Goal: Check status: Check status

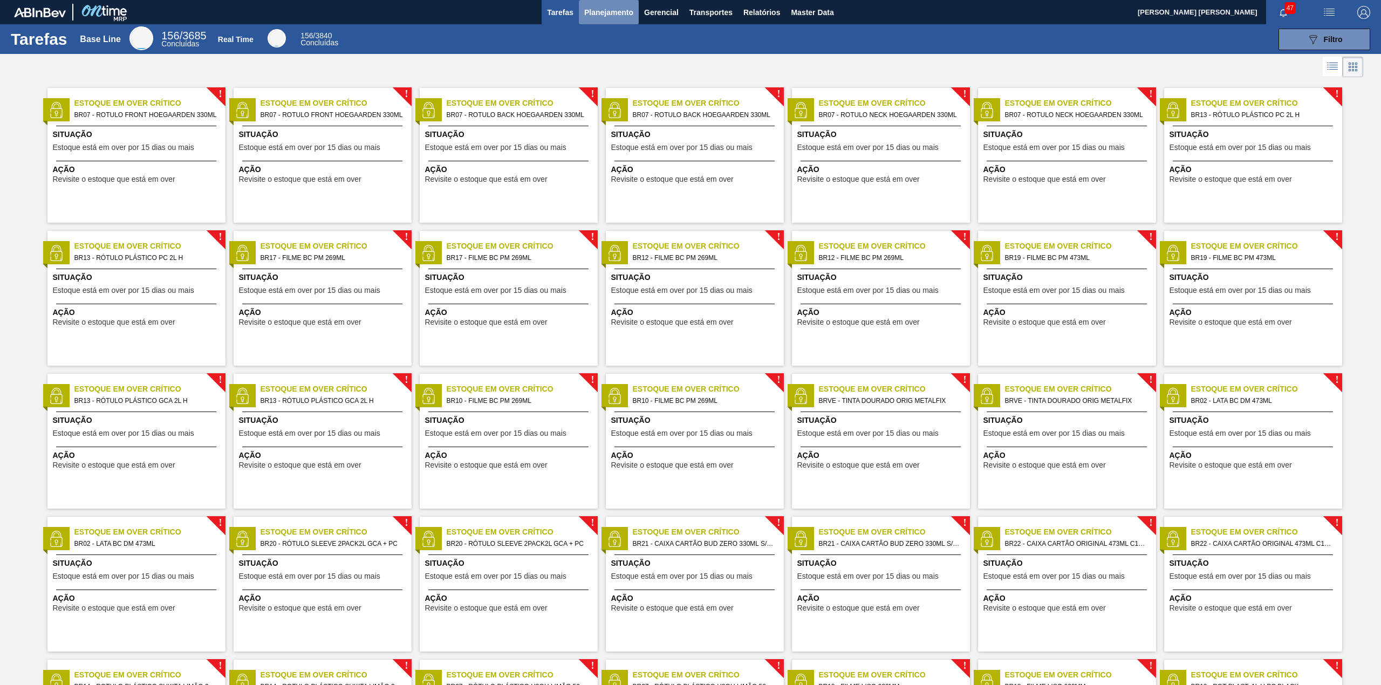
click at [628, 18] on span "Planejamento" at bounding box center [608, 12] width 49 height 13
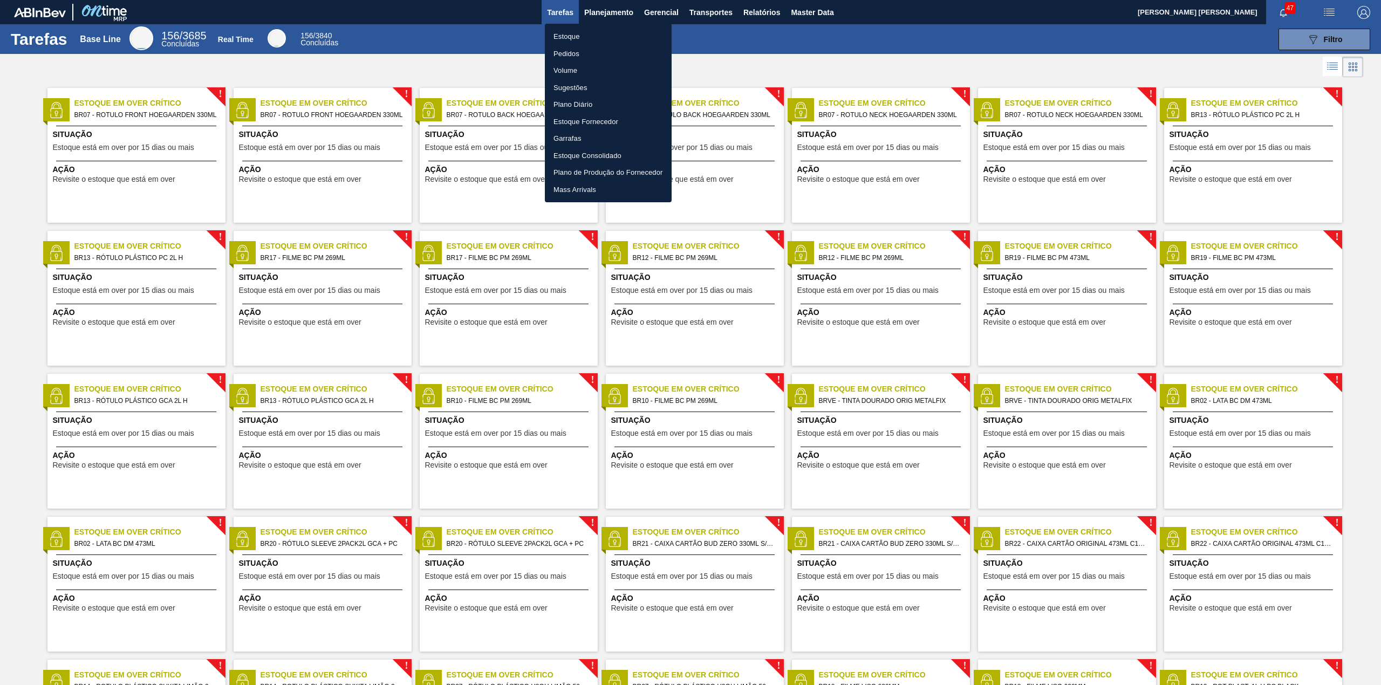
click at [582, 39] on li "Estoque" at bounding box center [608, 36] width 127 height 17
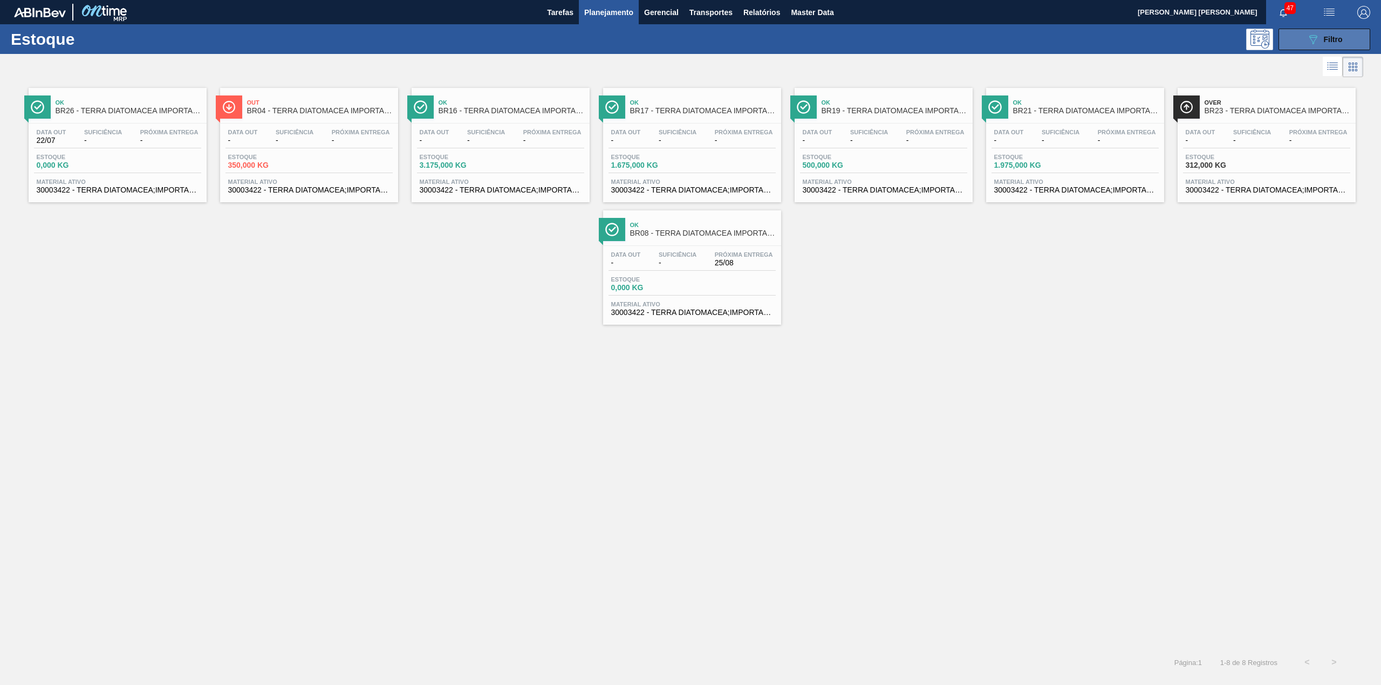
click at [1313, 35] on icon "089F7B8B-B2A5-4AFE-B5C0-19BA573D28AC" at bounding box center [1313, 39] width 13 height 13
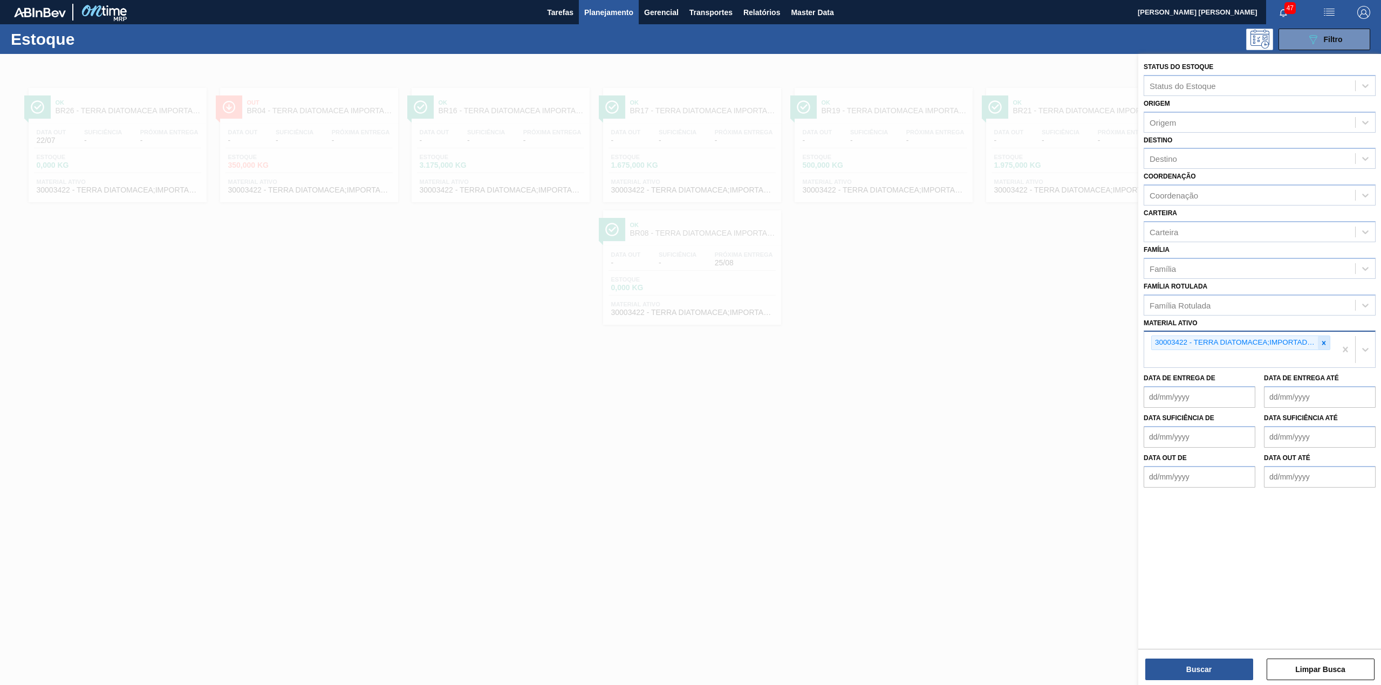
click at [1320, 342] on icon at bounding box center [1324, 343] width 8 height 8
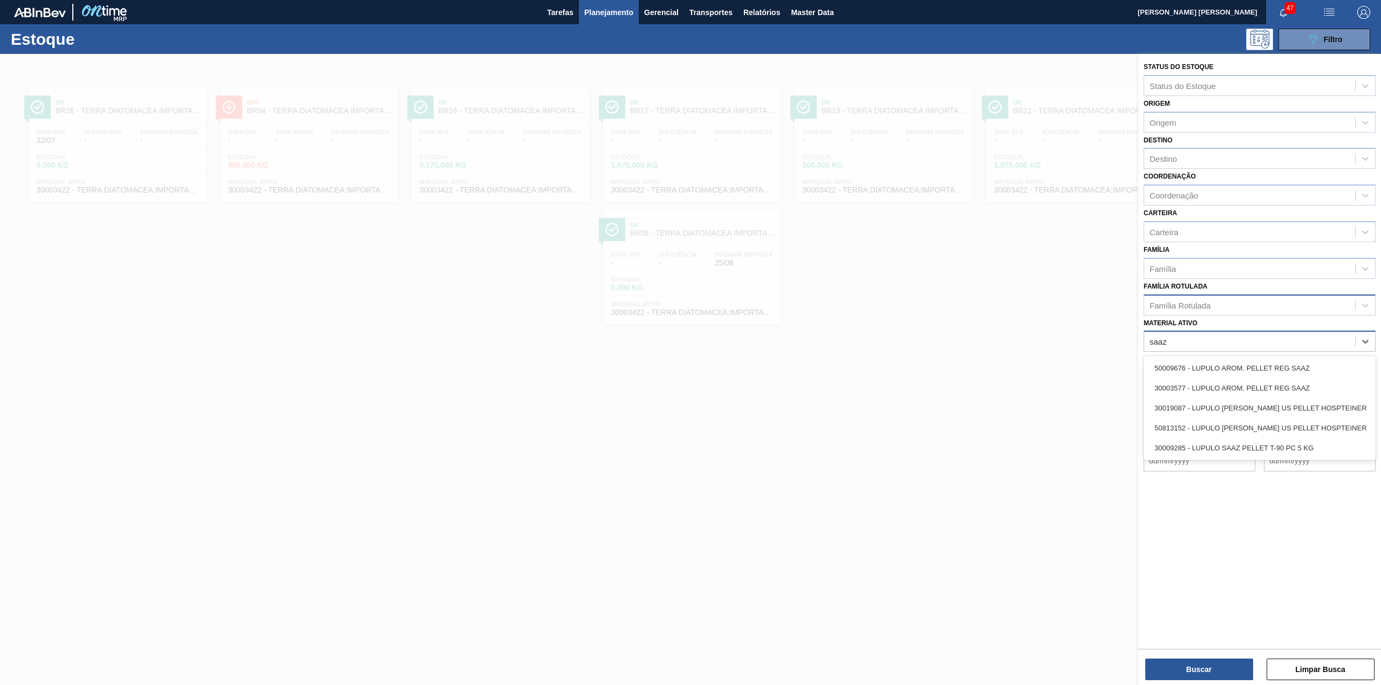
type ativo "saaz"
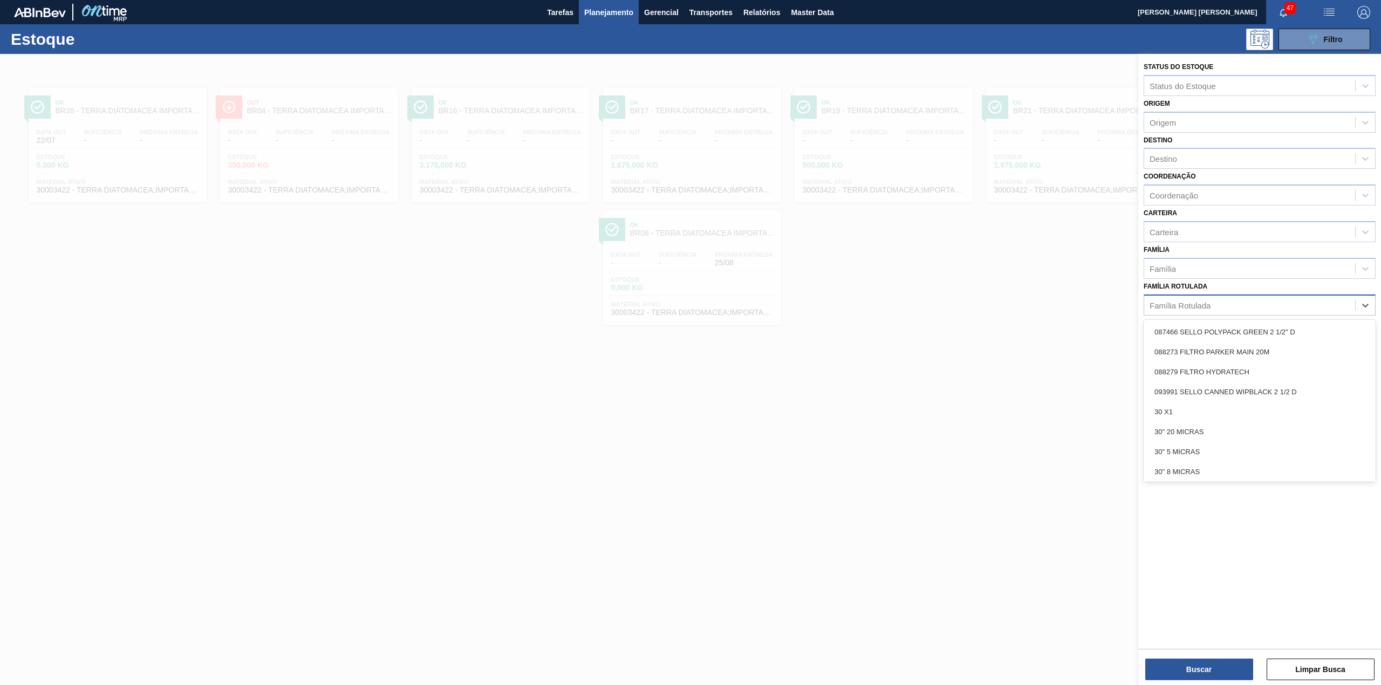
click at [1218, 303] on div "Família Rotulada" at bounding box center [1249, 305] width 211 height 16
type Rotulada "saaz"
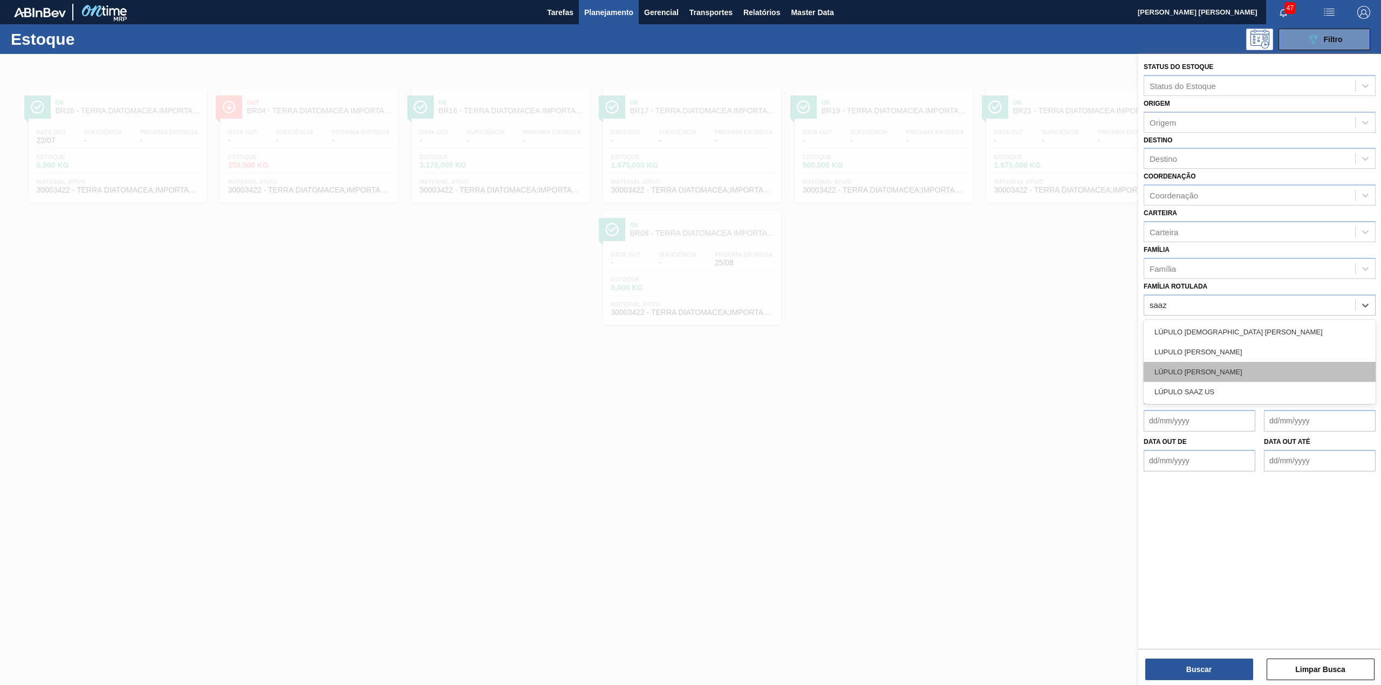
click at [1243, 367] on div "LÚPULO SAAZ PELLET" at bounding box center [1260, 372] width 232 height 20
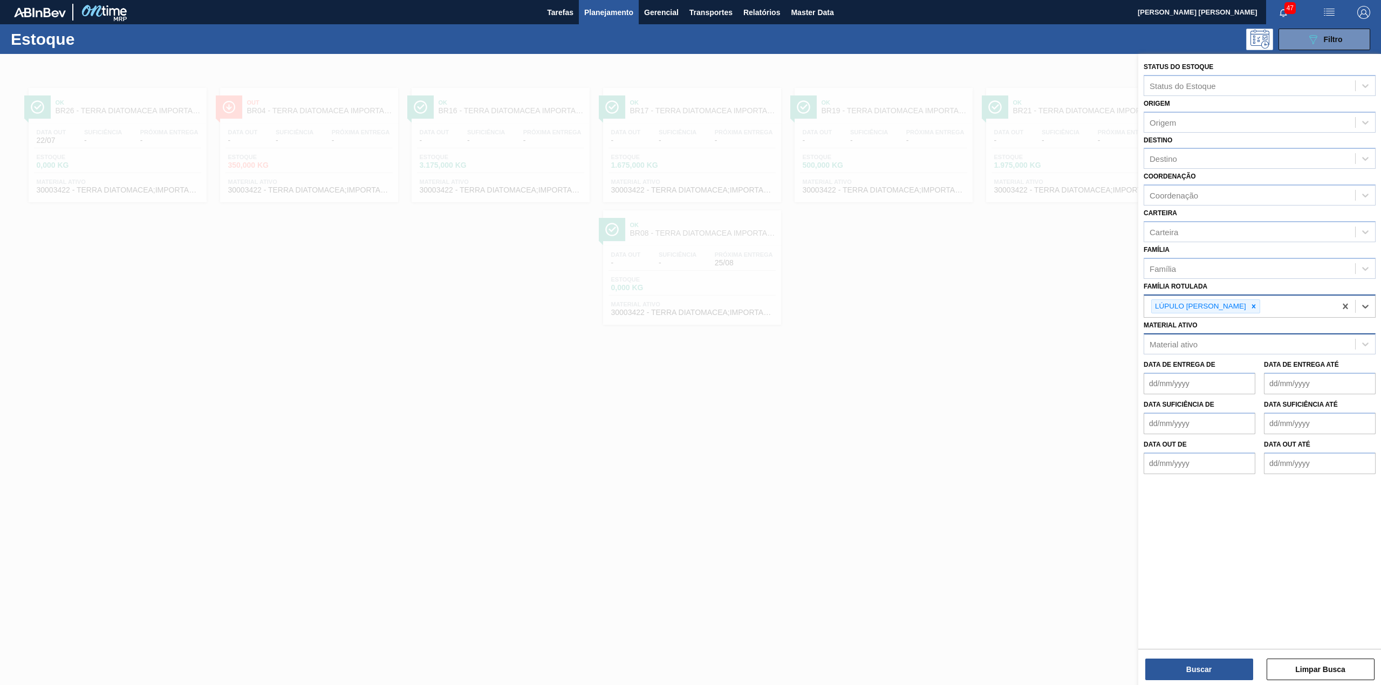
click at [1264, 311] on div "LÚPULO SAAZ PELLET" at bounding box center [1240, 307] width 192 height 22
type Rotulada "saaz"
click at [1246, 324] on div "LÚPULO AROMÁTICO PELLET SAAZ" at bounding box center [1260, 334] width 232 height 20
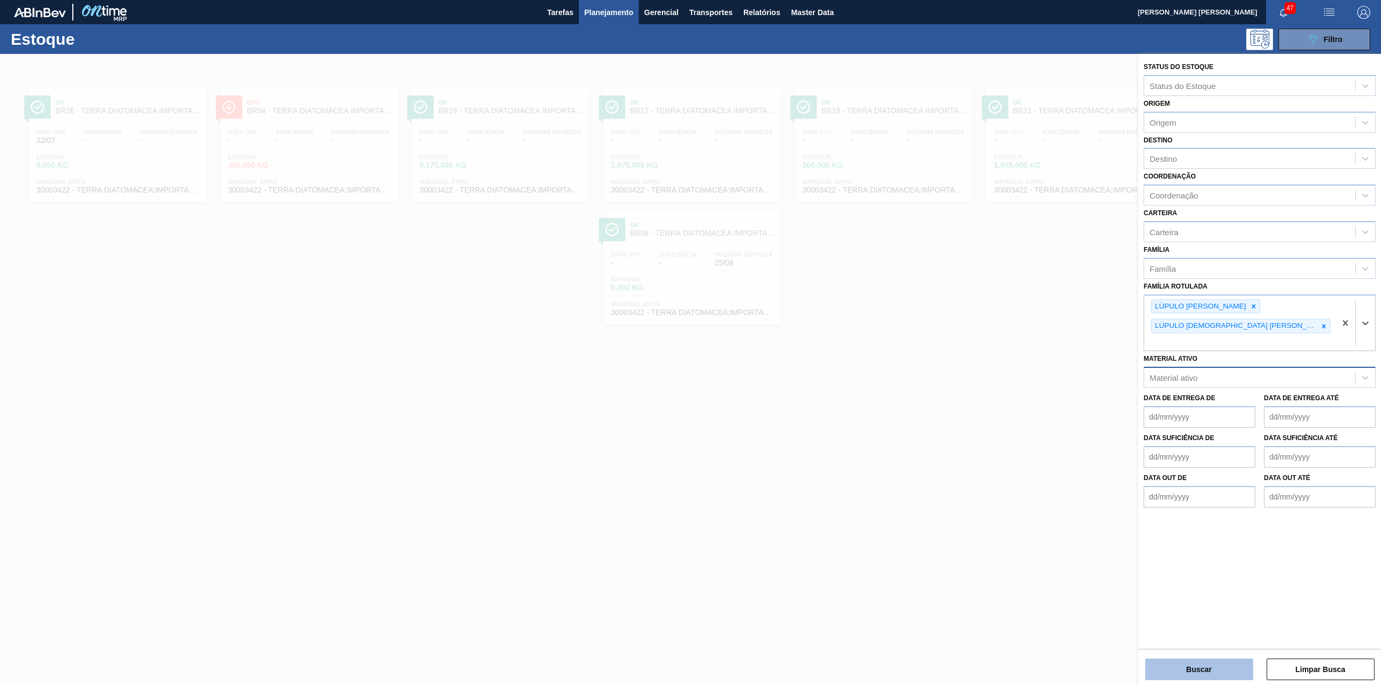
click at [1216, 660] on button "Buscar" at bounding box center [1199, 670] width 108 height 22
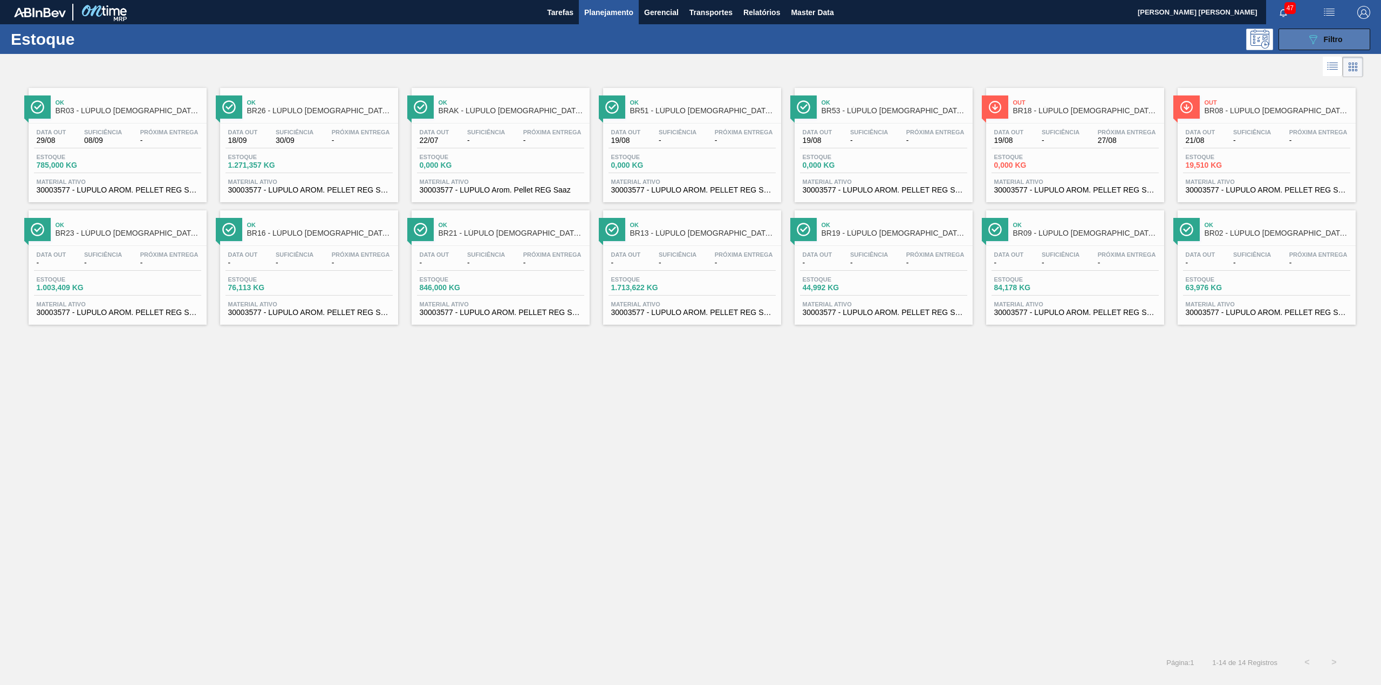
click at [1301, 36] on button "089F7B8B-B2A5-4AFE-B5C0-19BA573D28AC Filtro" at bounding box center [1325, 40] width 92 height 22
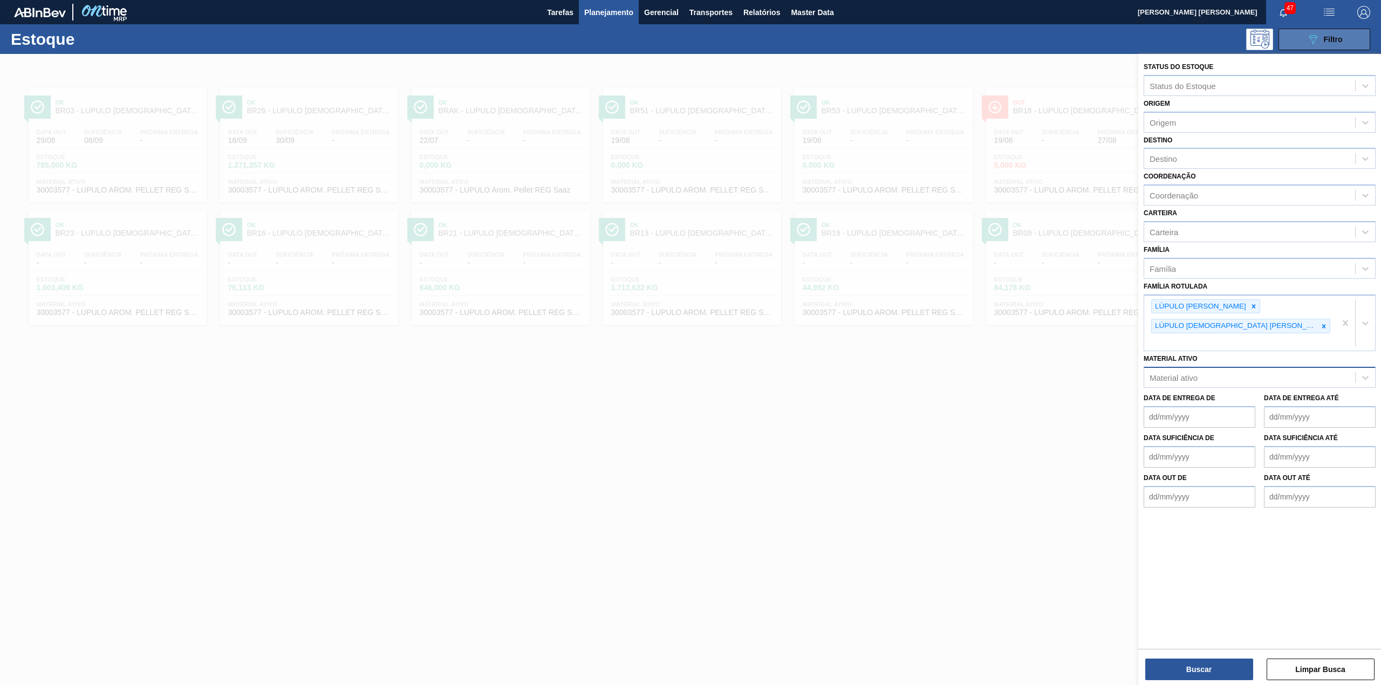
click at [1320, 39] on div "089F7B8B-B2A5-4AFE-B5C0-19BA573D28AC Filtro" at bounding box center [1325, 39] width 36 height 13
click at [1320, 325] on icon at bounding box center [1324, 327] width 8 height 8
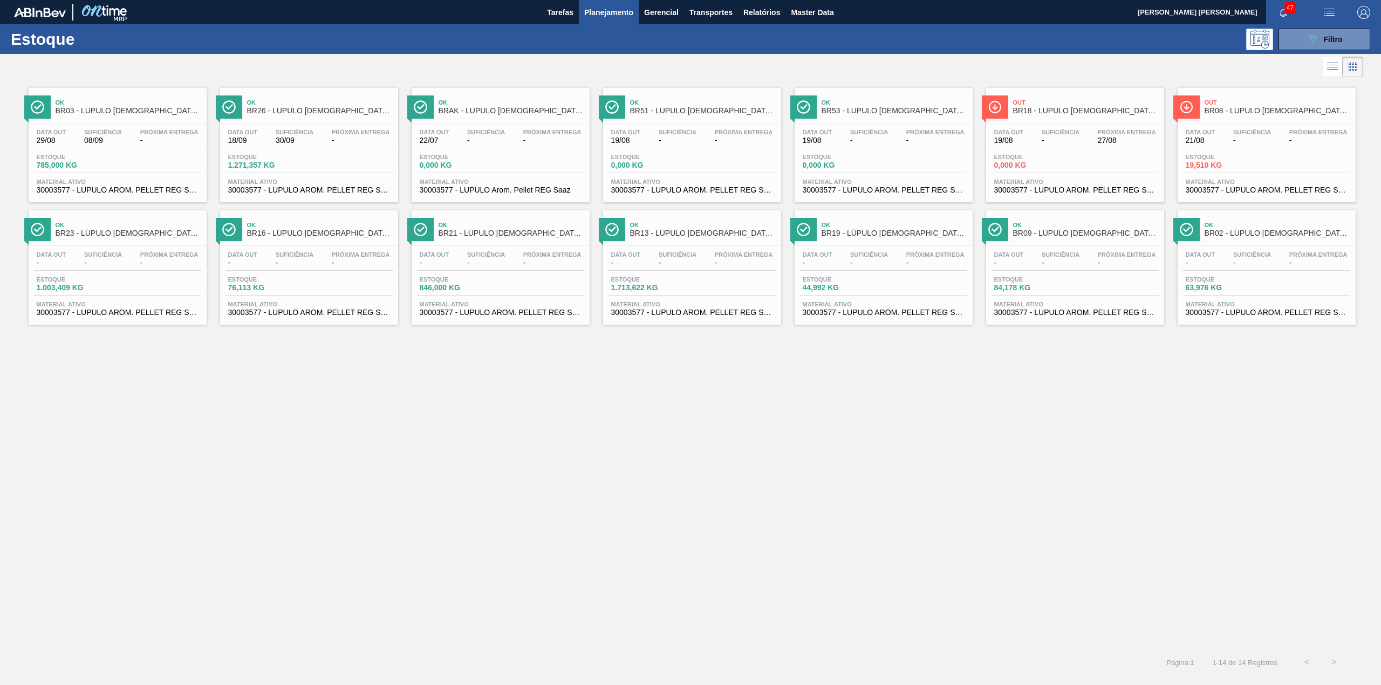
click at [1245, 305] on div "Estoque 089F7B8B-B2A5-4AFE-B5C0-19BA573D28AC Filtro Status do Estoque Status do…" at bounding box center [690, 350] width 1381 height 652
click at [1319, 48] on button "089F7B8B-B2A5-4AFE-B5C0-19BA573D28AC Filtro" at bounding box center [1325, 40] width 92 height 22
click at [1312, 42] on icon "089F7B8B-B2A5-4AFE-B5C0-19BA573D28AC" at bounding box center [1313, 39] width 13 height 13
click at [1312, 45] on icon "089F7B8B-B2A5-4AFE-B5C0-19BA573D28AC" at bounding box center [1313, 39] width 13 height 13
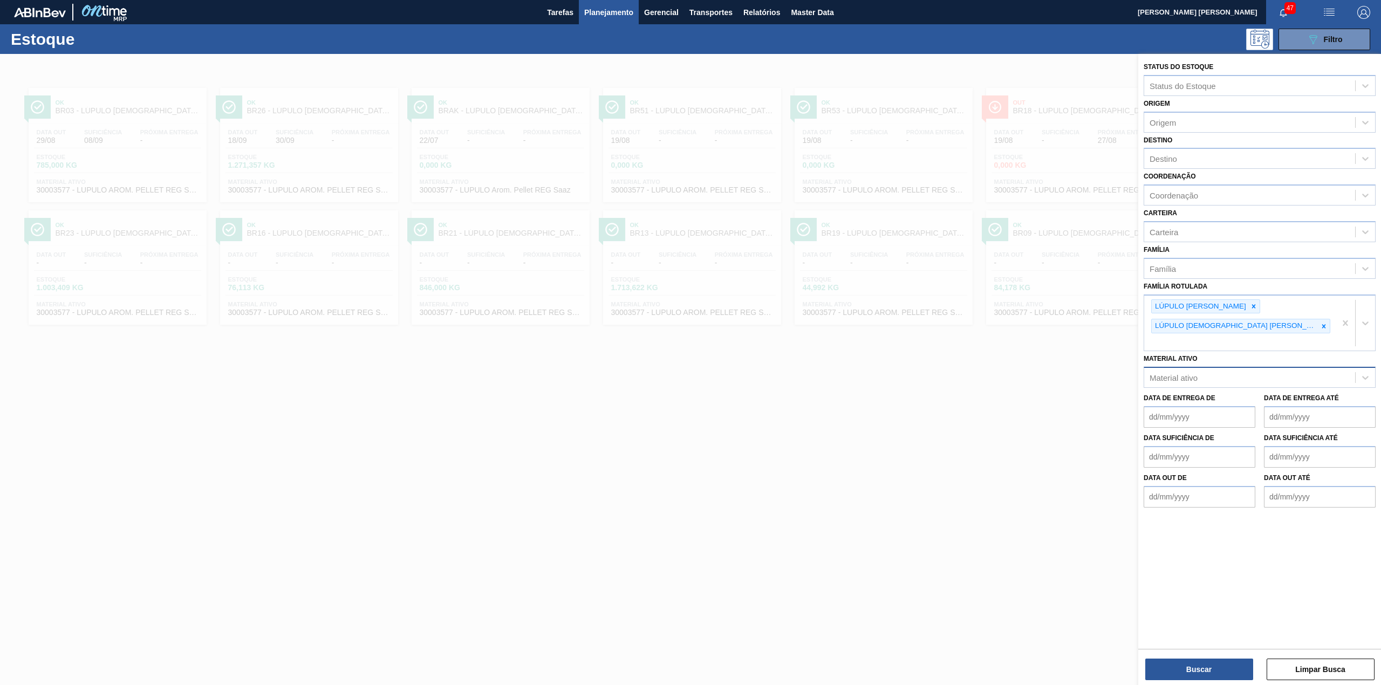
click at [1250, 303] on icon at bounding box center [1254, 307] width 8 height 8
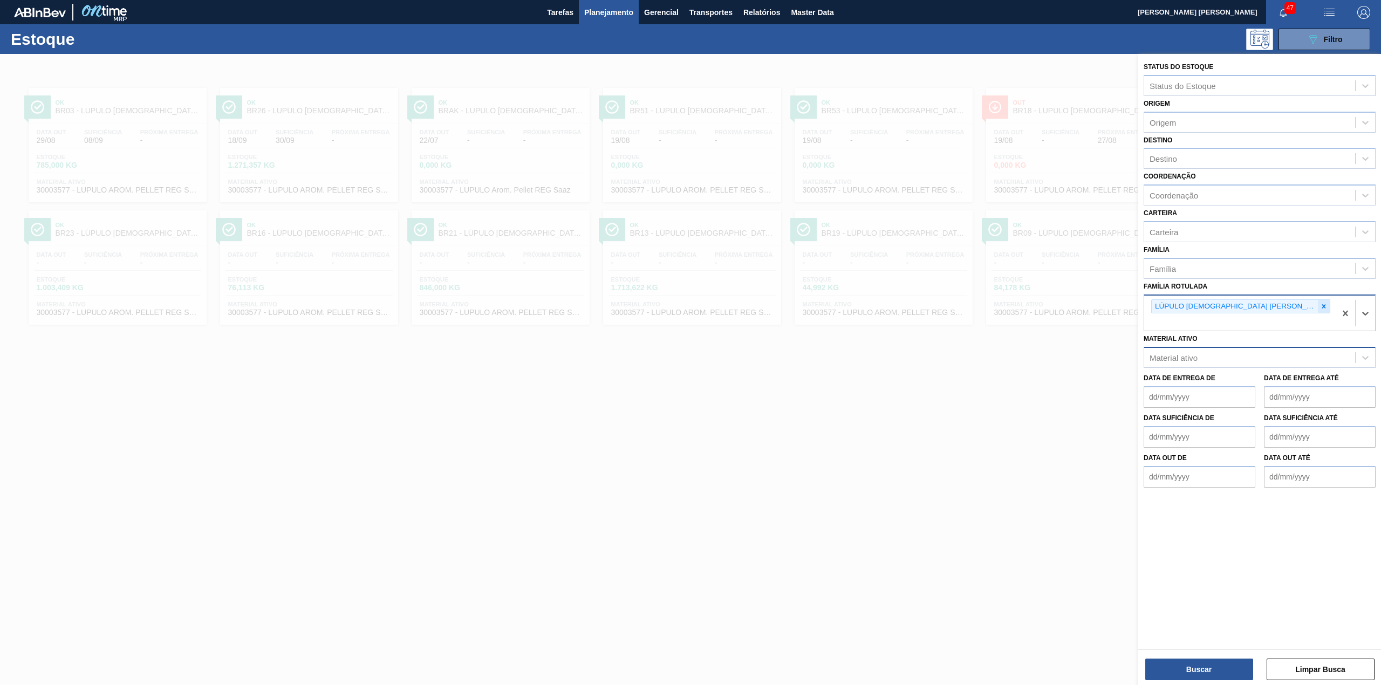
click at [1320, 307] on icon at bounding box center [1324, 307] width 8 height 8
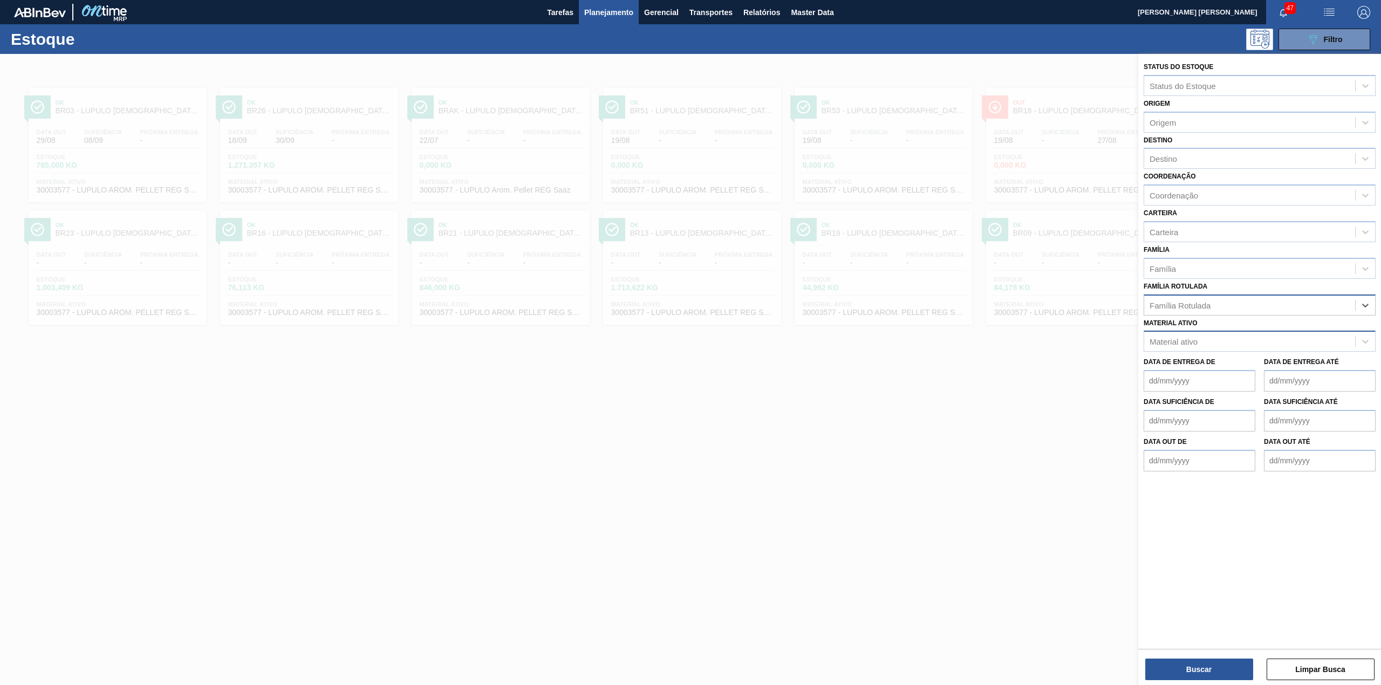
click at [1263, 303] on div "Família Rotulada" at bounding box center [1249, 305] width 211 height 16
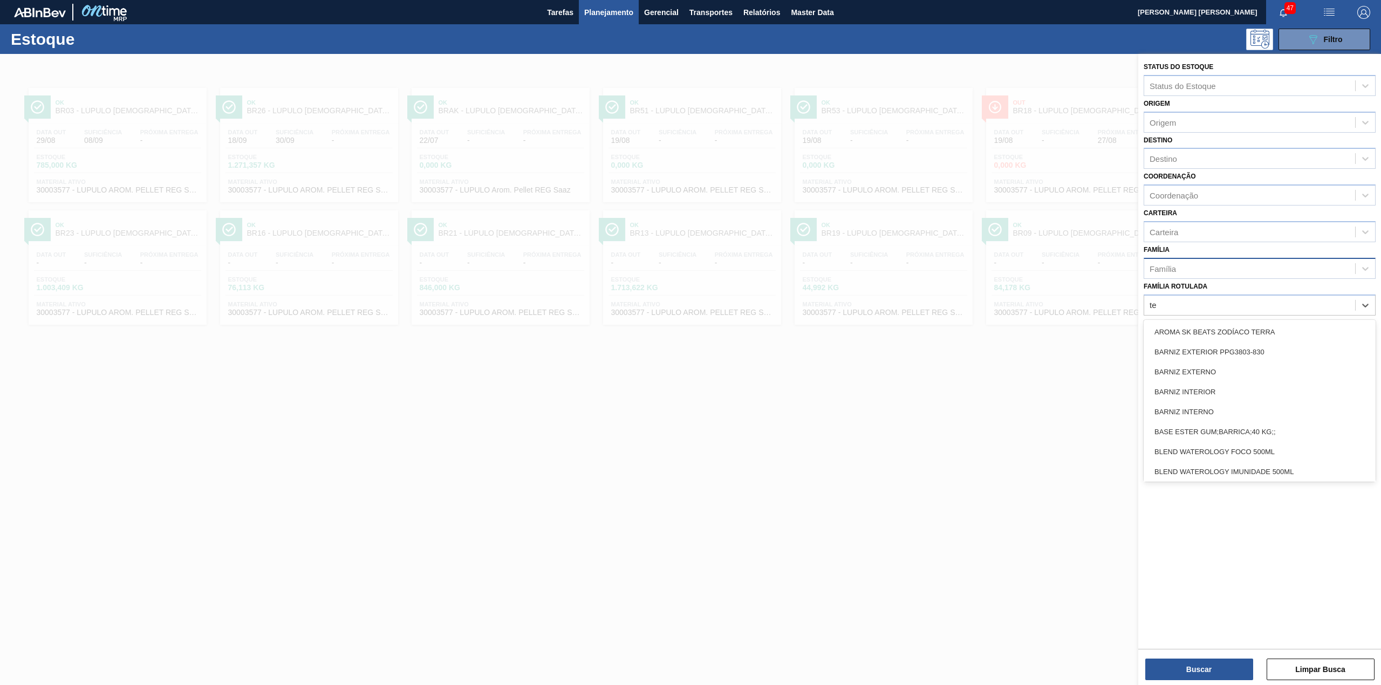
type Rotulada "t"
type Rotulada "hyflo"
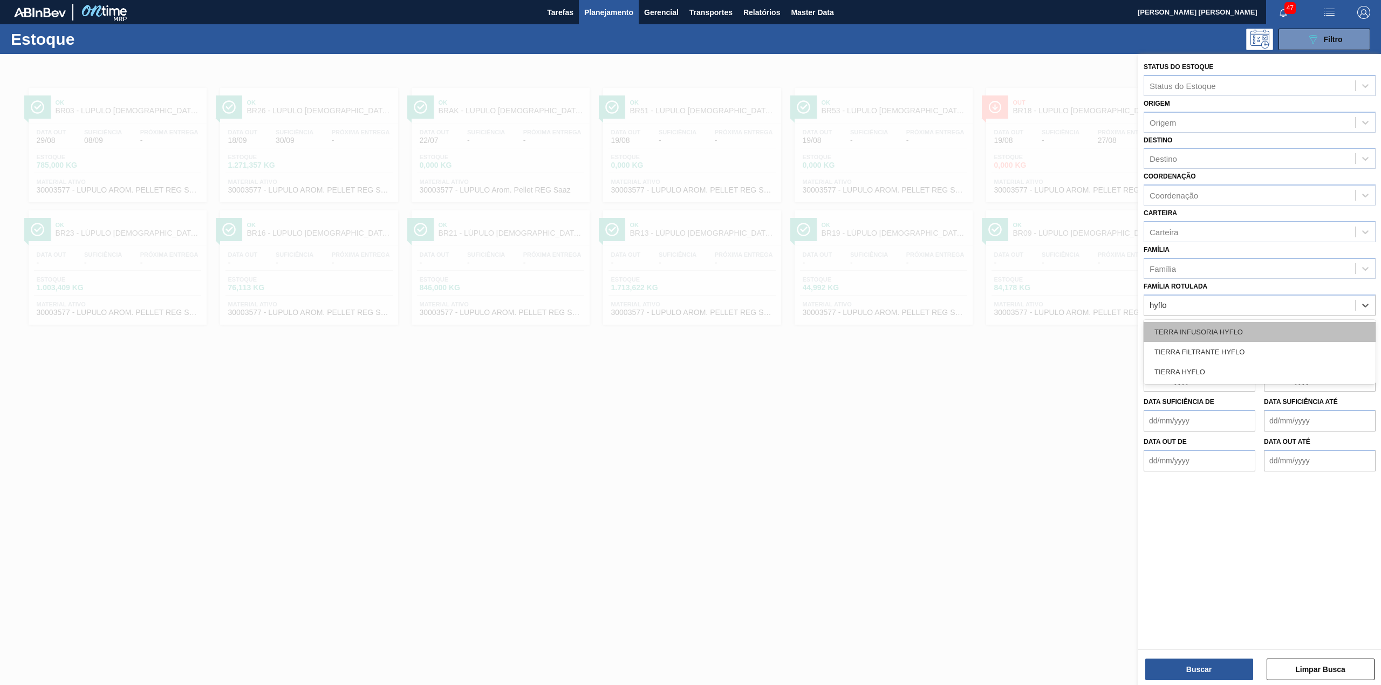
click at [1233, 330] on div "TERRA INFUSORIA HYFLO" at bounding box center [1260, 332] width 232 height 20
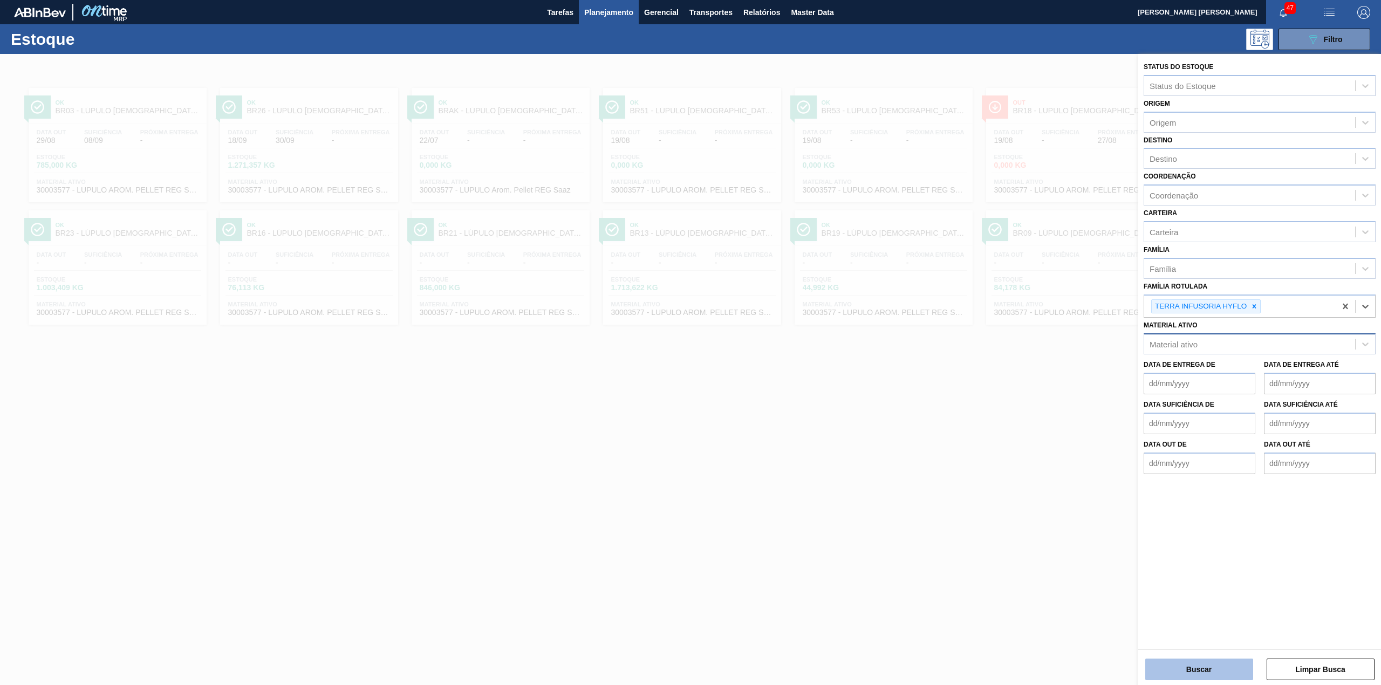
click at [1217, 667] on button "Buscar" at bounding box center [1199, 670] width 108 height 22
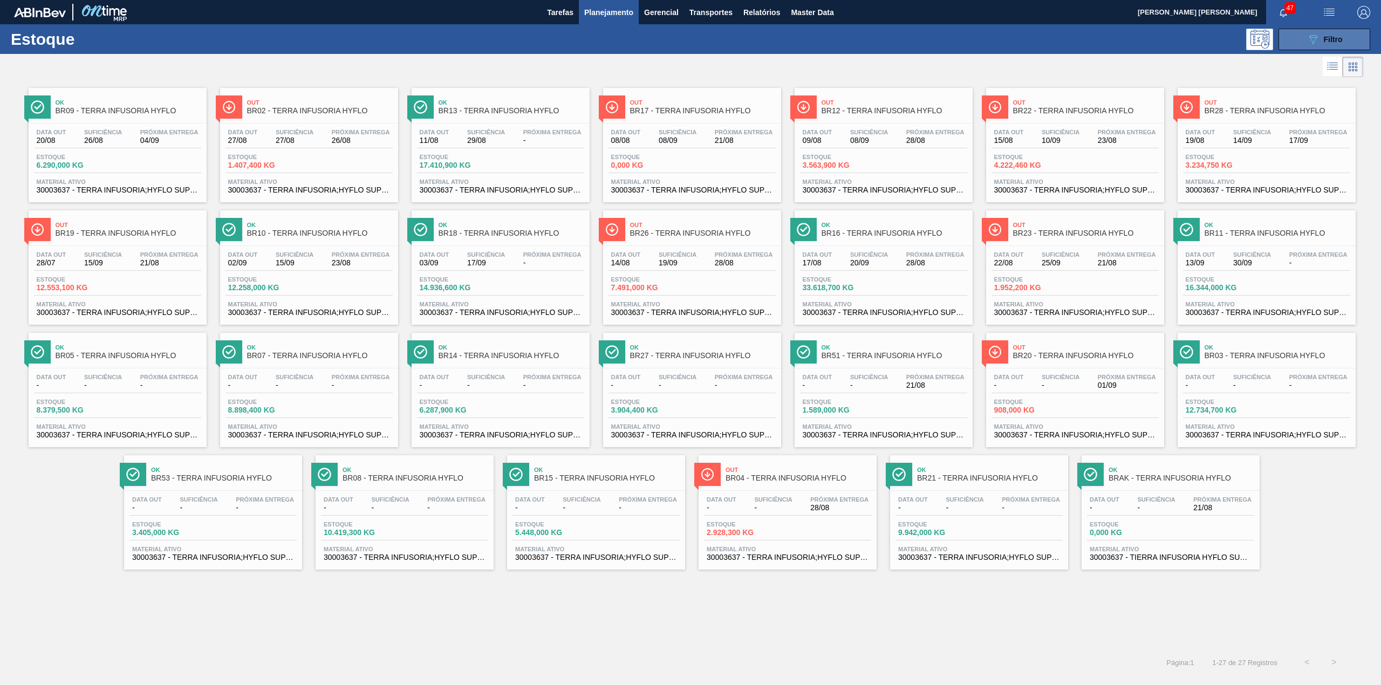
click at [1295, 35] on button "089F7B8B-B2A5-4AFE-B5C0-19BA573D28AC Filtro" at bounding box center [1325, 40] width 92 height 22
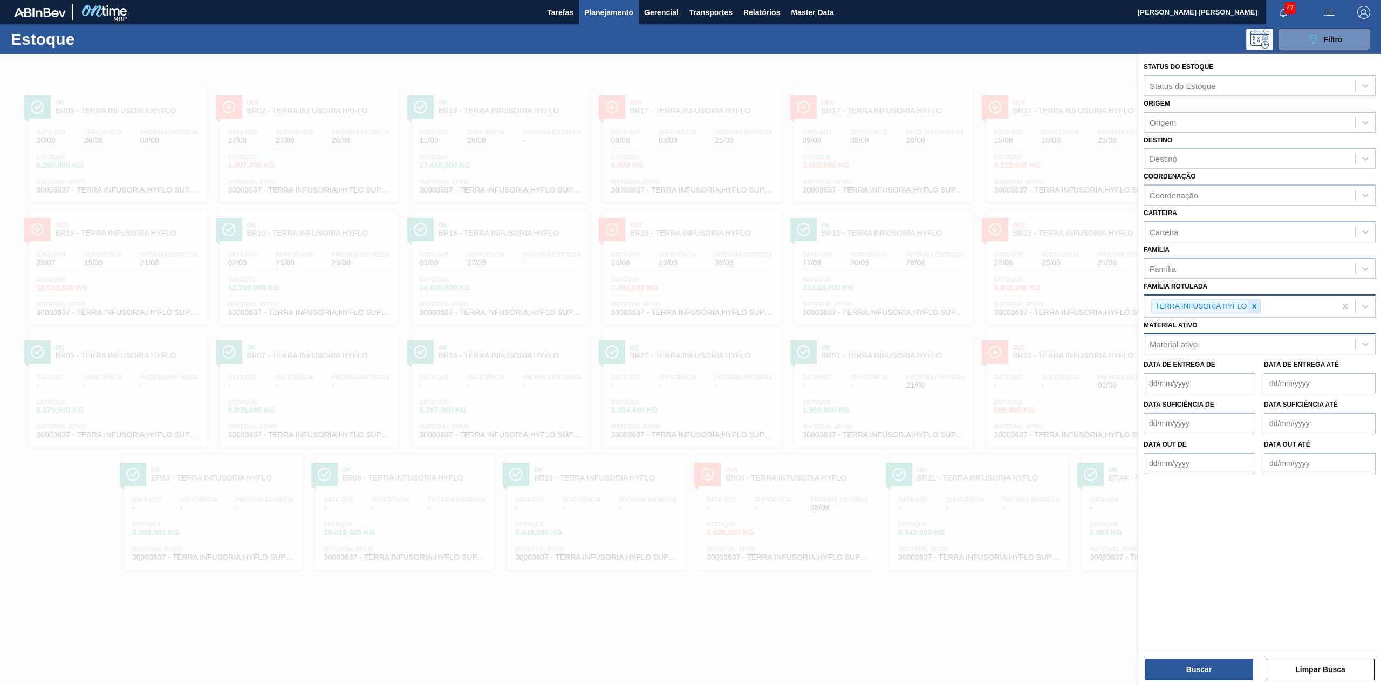
click at [1254, 303] on icon at bounding box center [1255, 307] width 8 height 8
click at [1239, 344] on div "Material ativo" at bounding box center [1249, 342] width 211 height 16
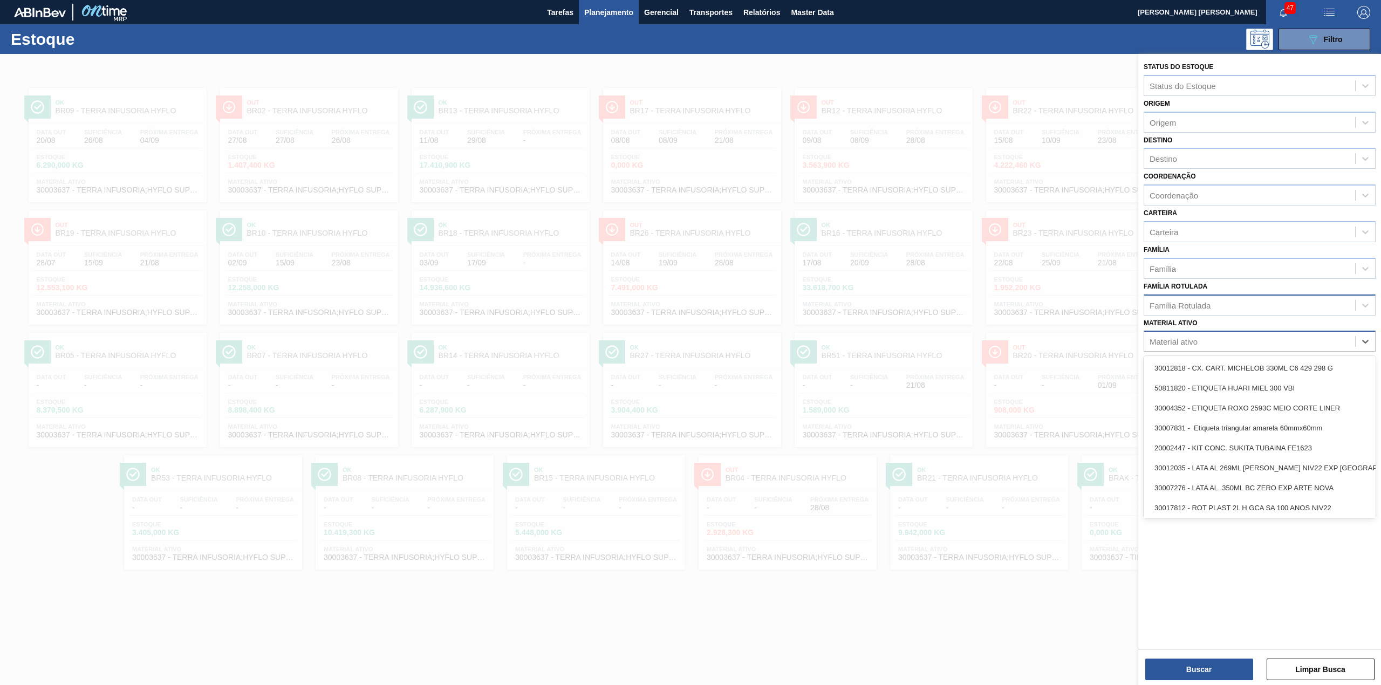
paste ativo "30009915"
type ativo "30009915"
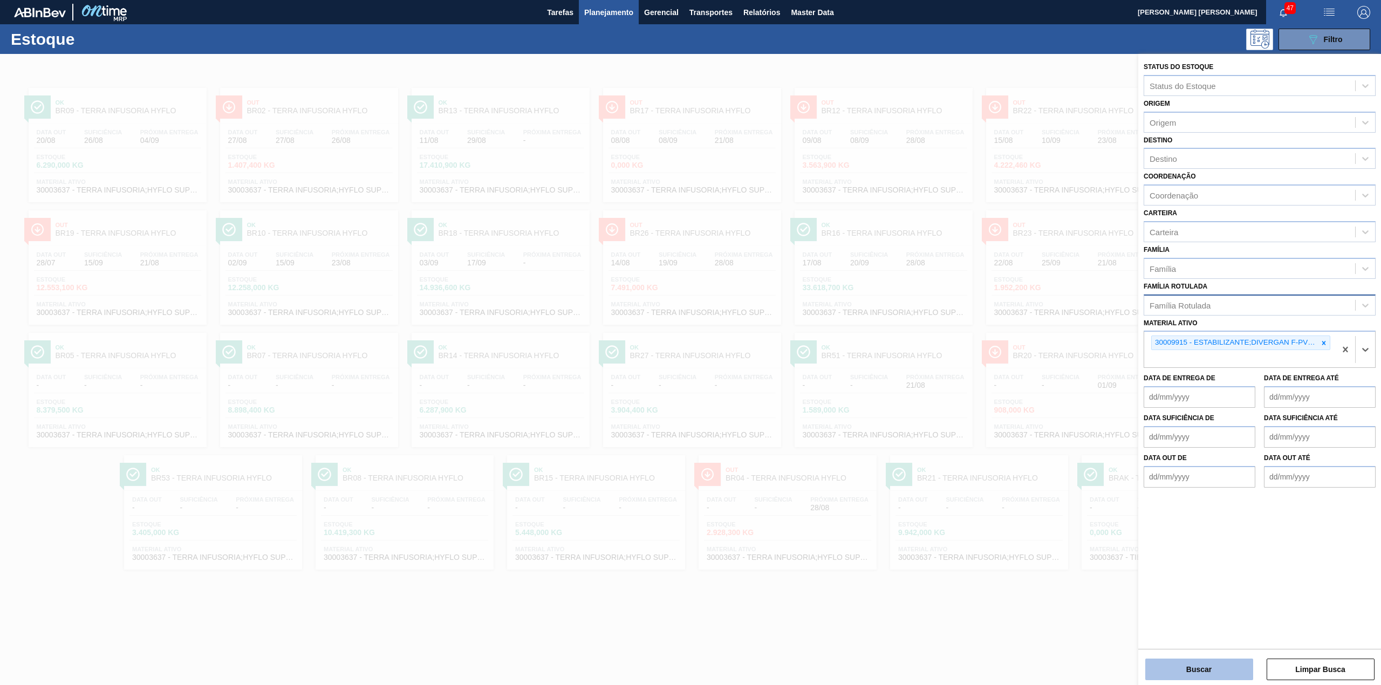
click at [1190, 668] on button "Buscar" at bounding box center [1199, 670] width 108 height 22
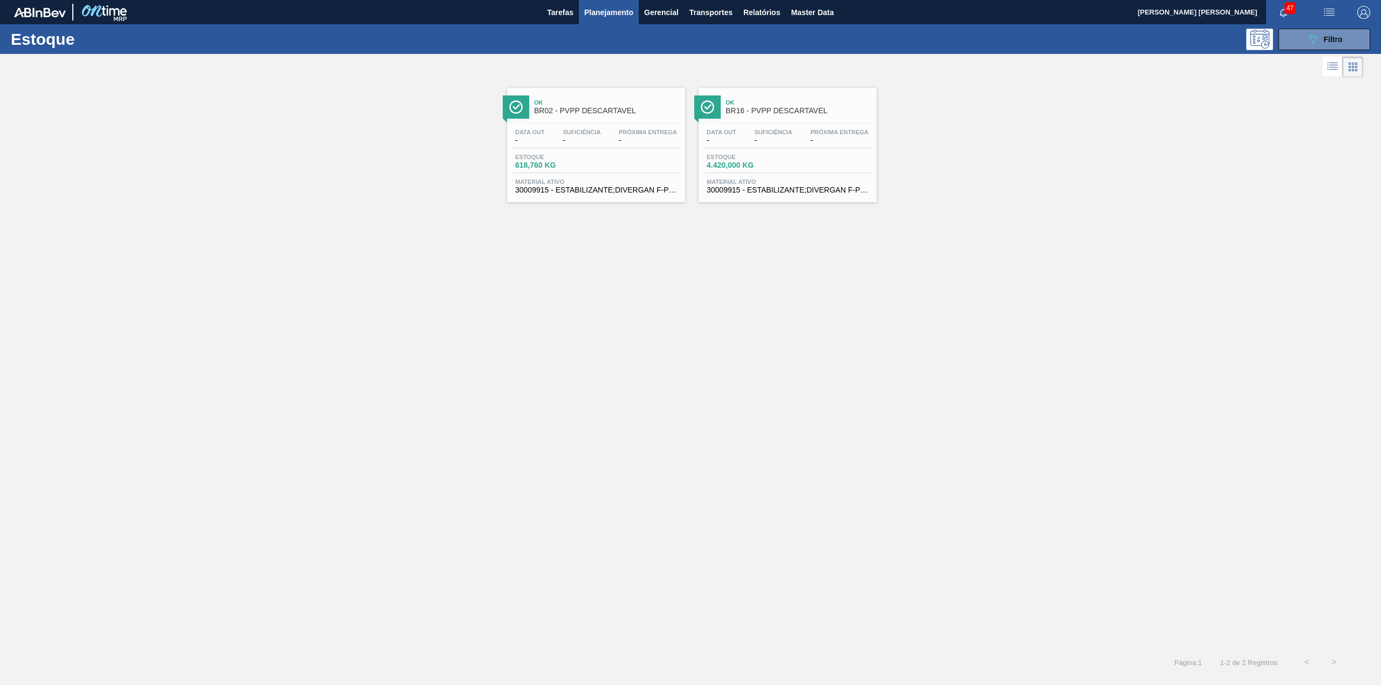
click at [1306, 51] on div "Estoque 089F7B8B-B2A5-4AFE-B5C0-19BA573D28AC Filtro" at bounding box center [690, 39] width 1381 height 30
click at [1306, 44] on button "089F7B8B-B2A5-4AFE-B5C0-19BA573D28AC Filtro" at bounding box center [1325, 40] width 92 height 22
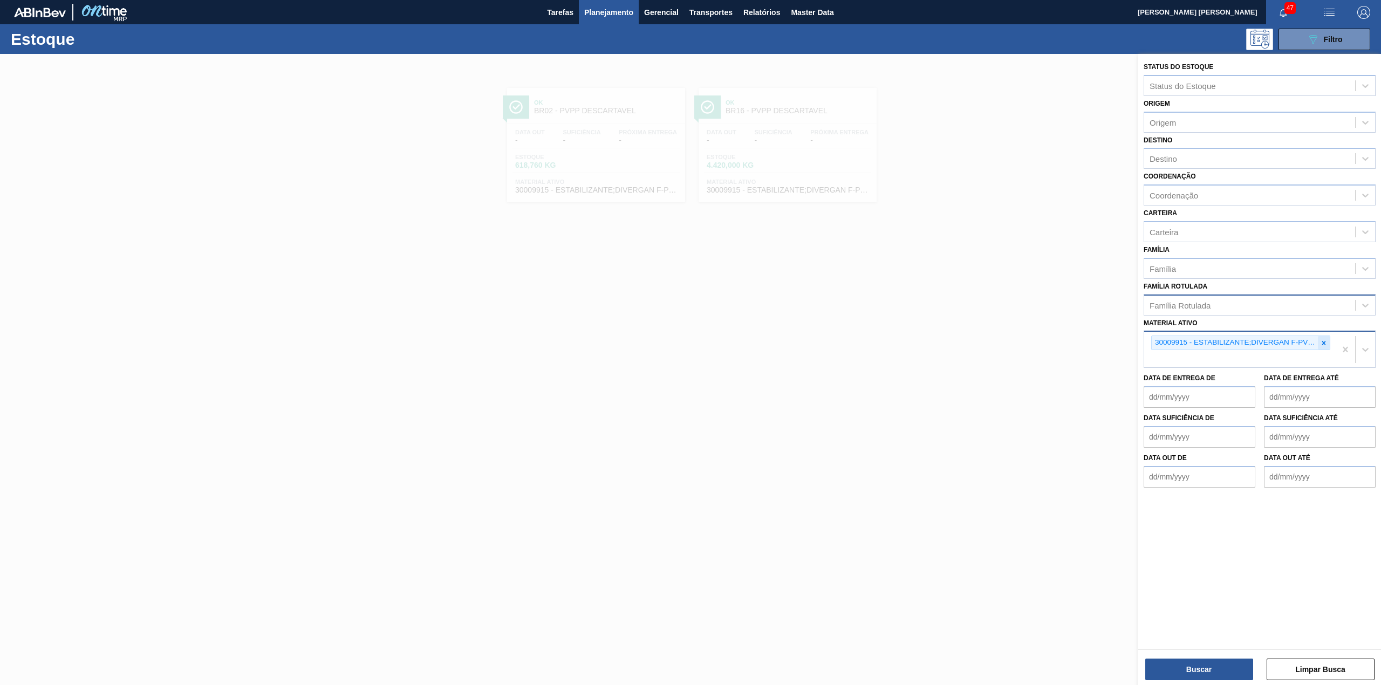
click at [1322, 341] on icon at bounding box center [1324, 343] width 8 height 8
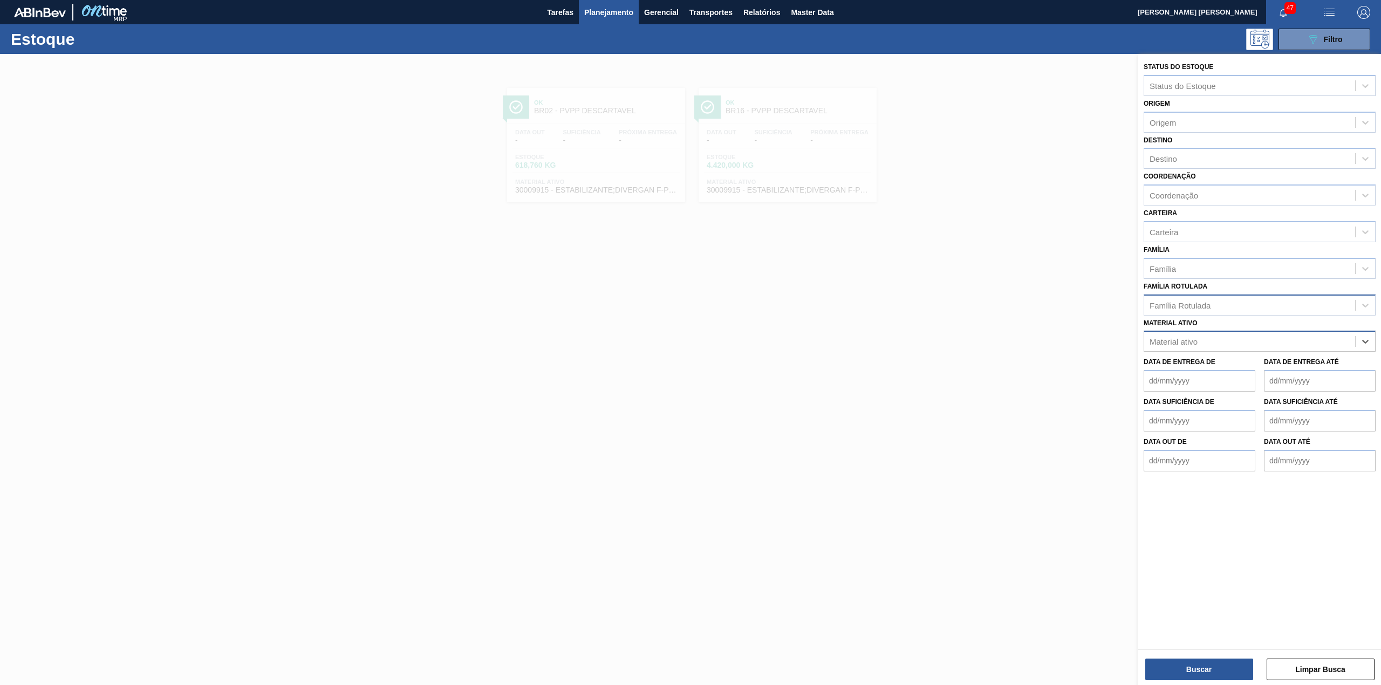
click at [1217, 301] on div "Família Rotulada" at bounding box center [1249, 305] width 211 height 16
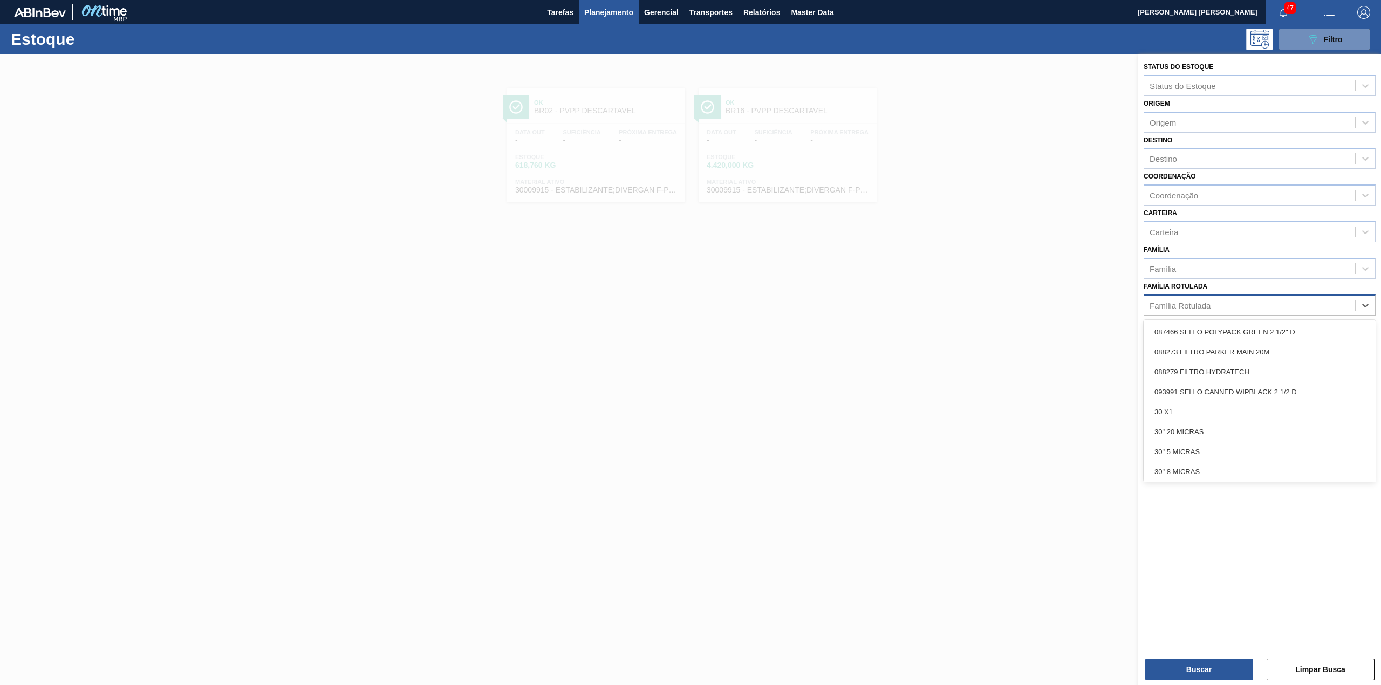
click at [1217, 301] on div "Família Rotulada" at bounding box center [1249, 305] width 211 height 16
type Rotulada "pvpp"
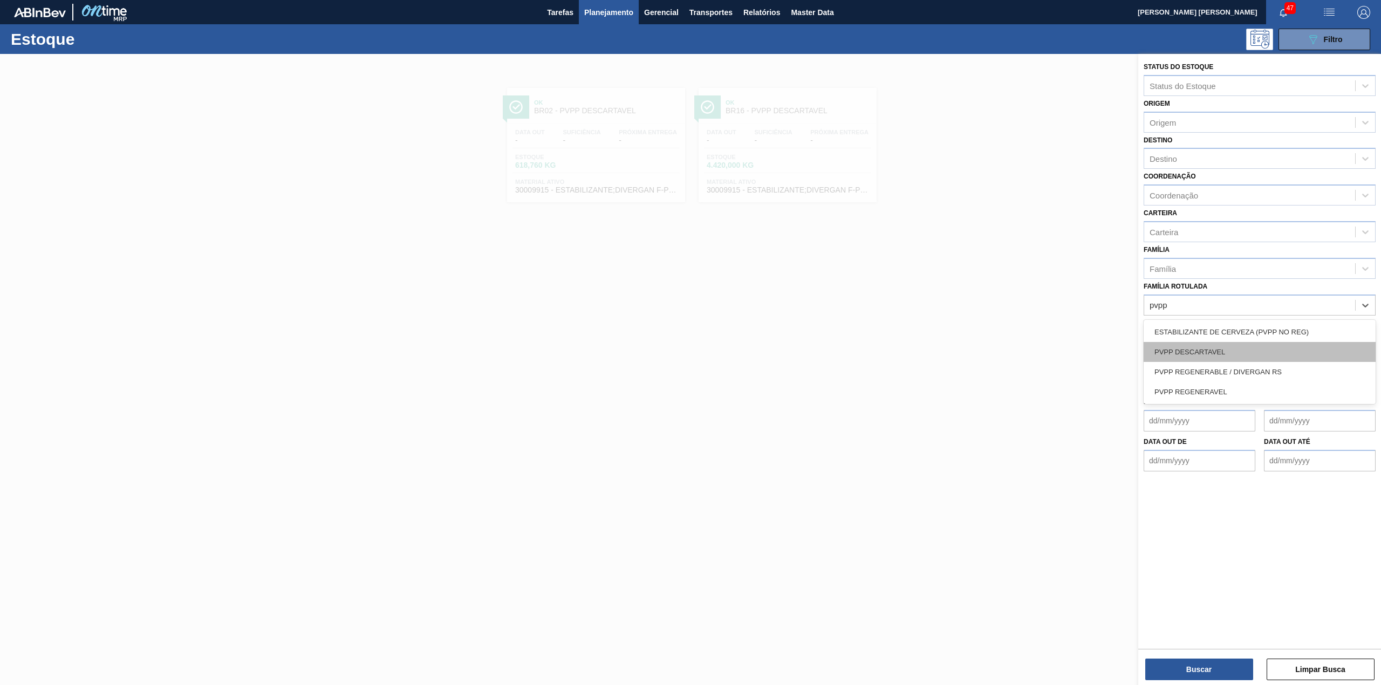
click at [1222, 344] on div "PVPP DESCARTAVEL" at bounding box center [1260, 352] width 232 height 20
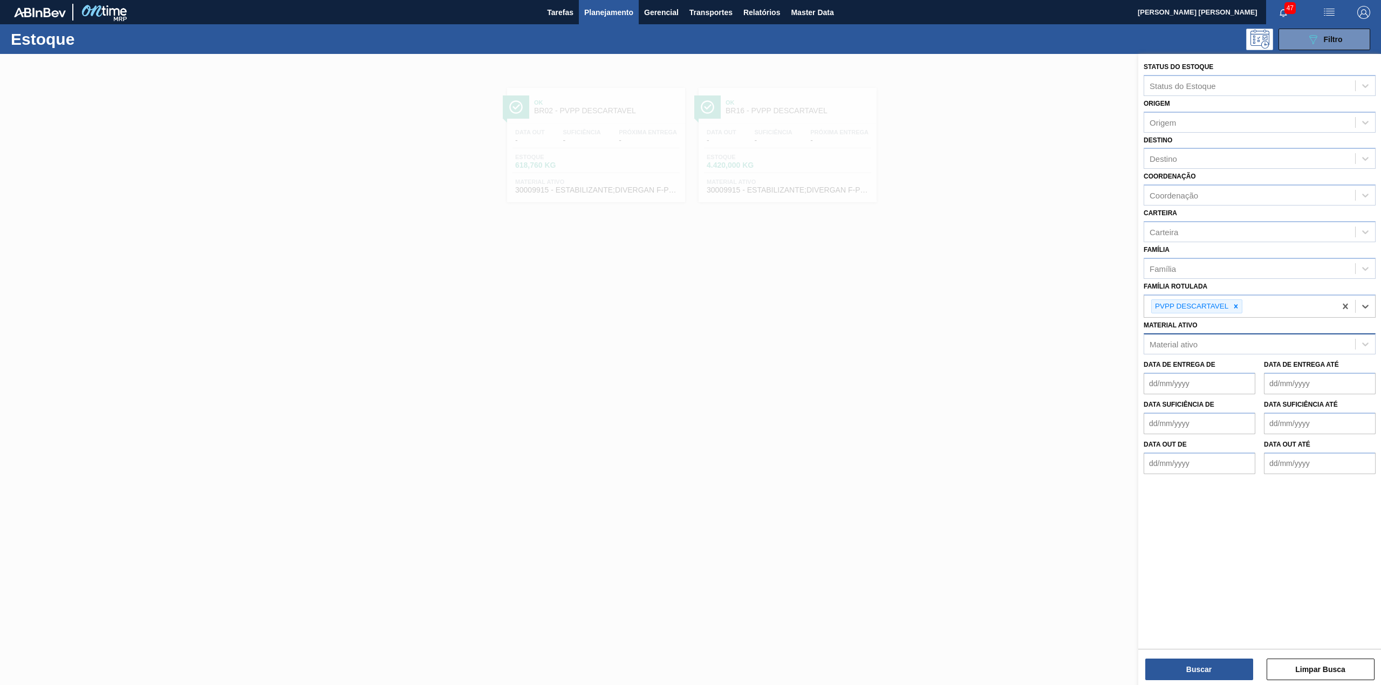
click at [1239, 656] on div "Buscar Limpar Busca" at bounding box center [1259, 664] width 243 height 30
click at [1239, 668] on button "Buscar" at bounding box center [1199, 670] width 108 height 22
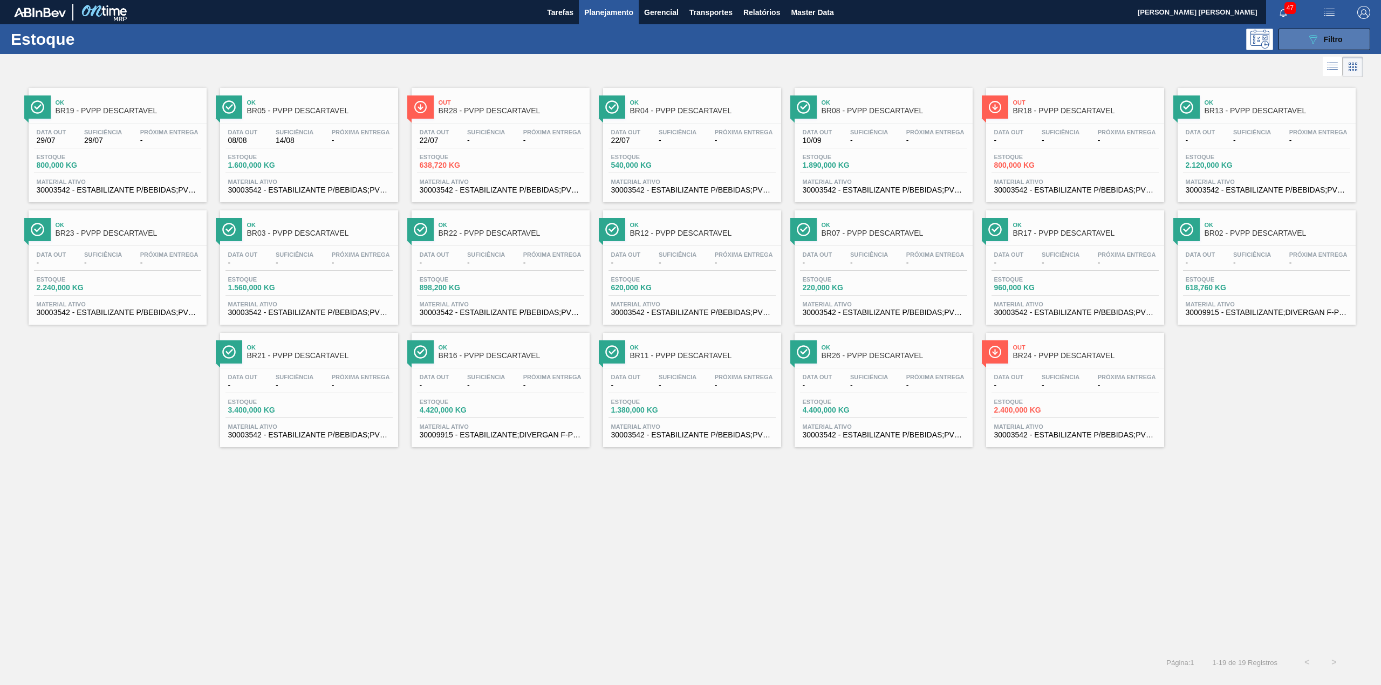
click at [1293, 37] on button "089F7B8B-B2A5-4AFE-B5C0-19BA573D28AC Filtro" at bounding box center [1325, 40] width 92 height 22
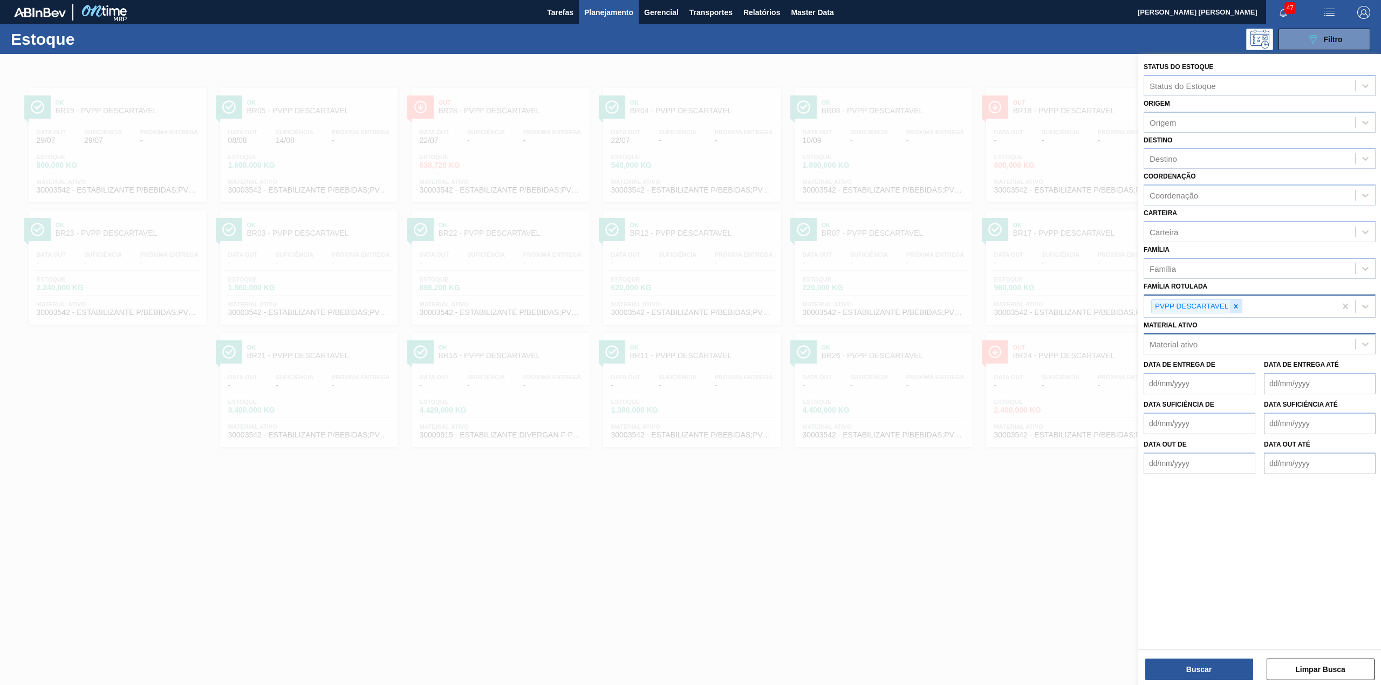
click at [1241, 303] on div at bounding box center [1236, 306] width 12 height 13
click at [1229, 337] on div "Material ativo" at bounding box center [1249, 342] width 211 height 16
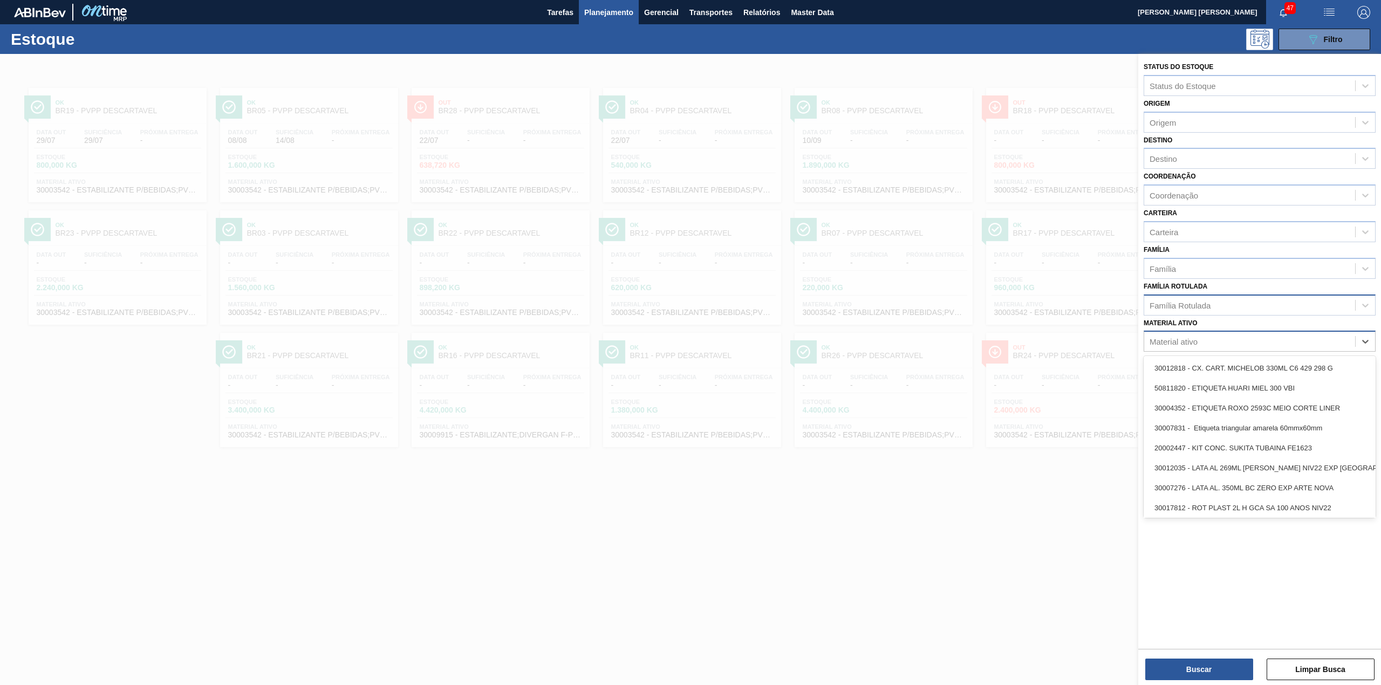
paste ativo "30003422"
type ativo "30003422"
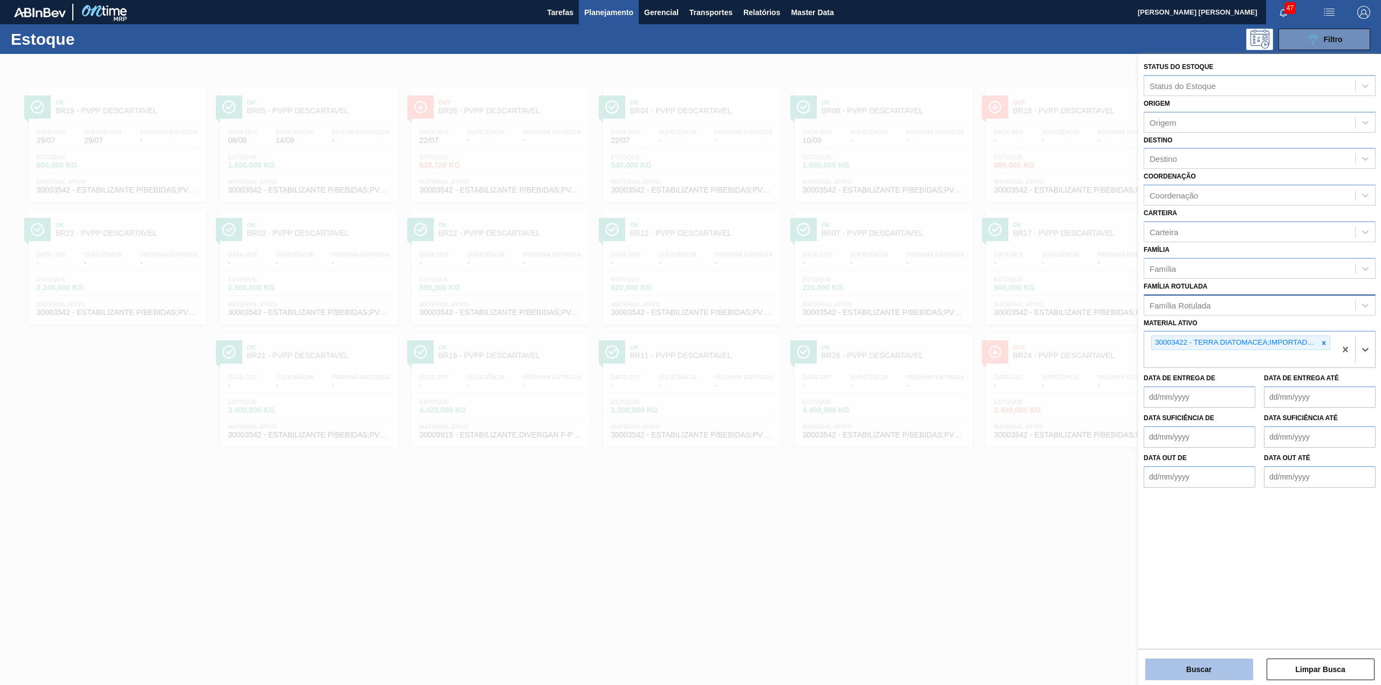
click at [1187, 663] on button "Buscar" at bounding box center [1199, 670] width 108 height 22
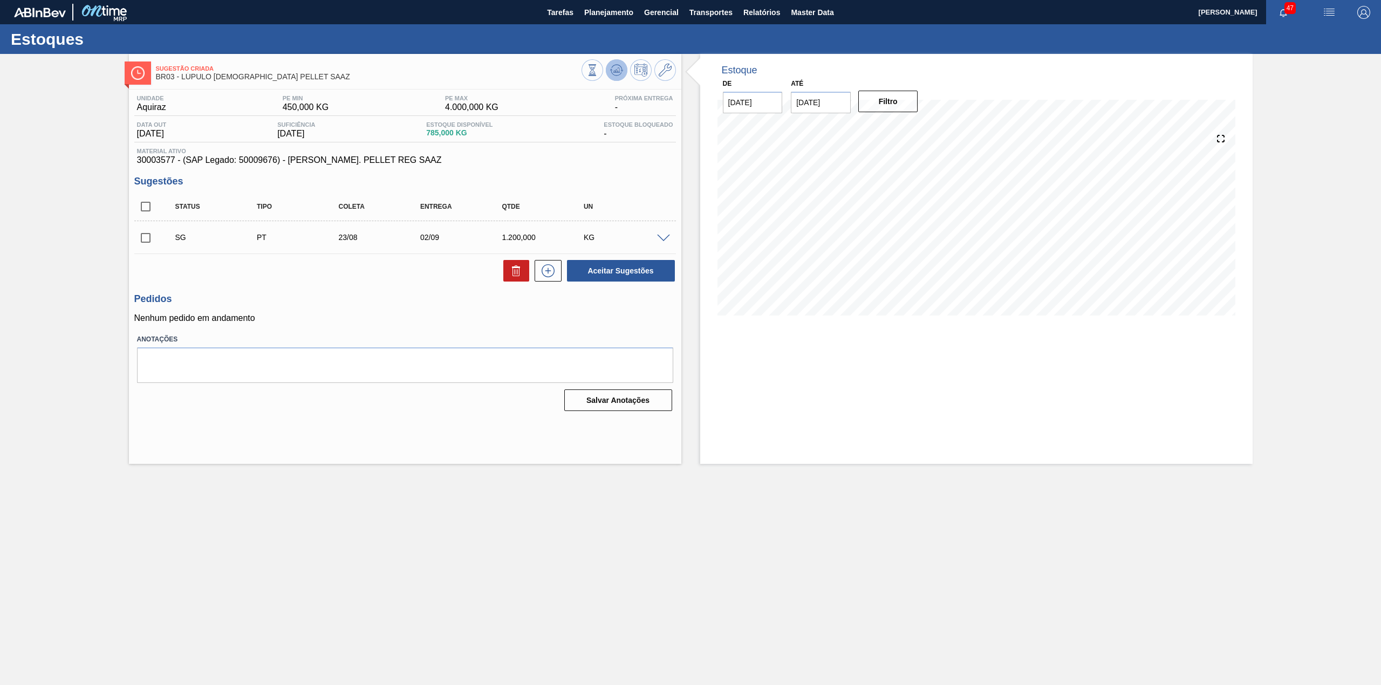
click at [616, 78] on button at bounding box center [617, 70] width 22 height 22
click at [149, 236] on input "checkbox" at bounding box center [145, 238] width 23 height 23
click at [0, 0] on icon at bounding box center [0, 0] width 0 height 0
checkbox input "false"
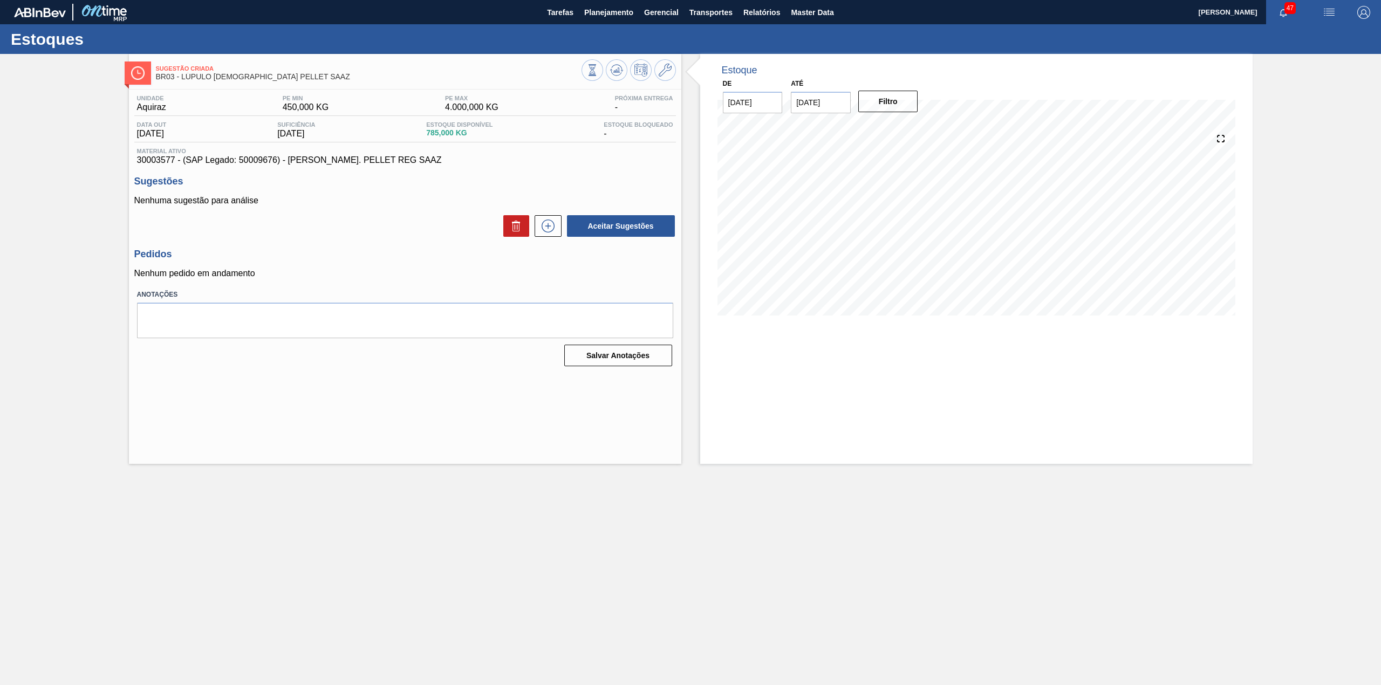
click at [827, 99] on input "04/09/2025" at bounding box center [821, 103] width 60 height 22
click at [911, 127] on button "Next Month" at bounding box center [912, 129] width 8 height 8
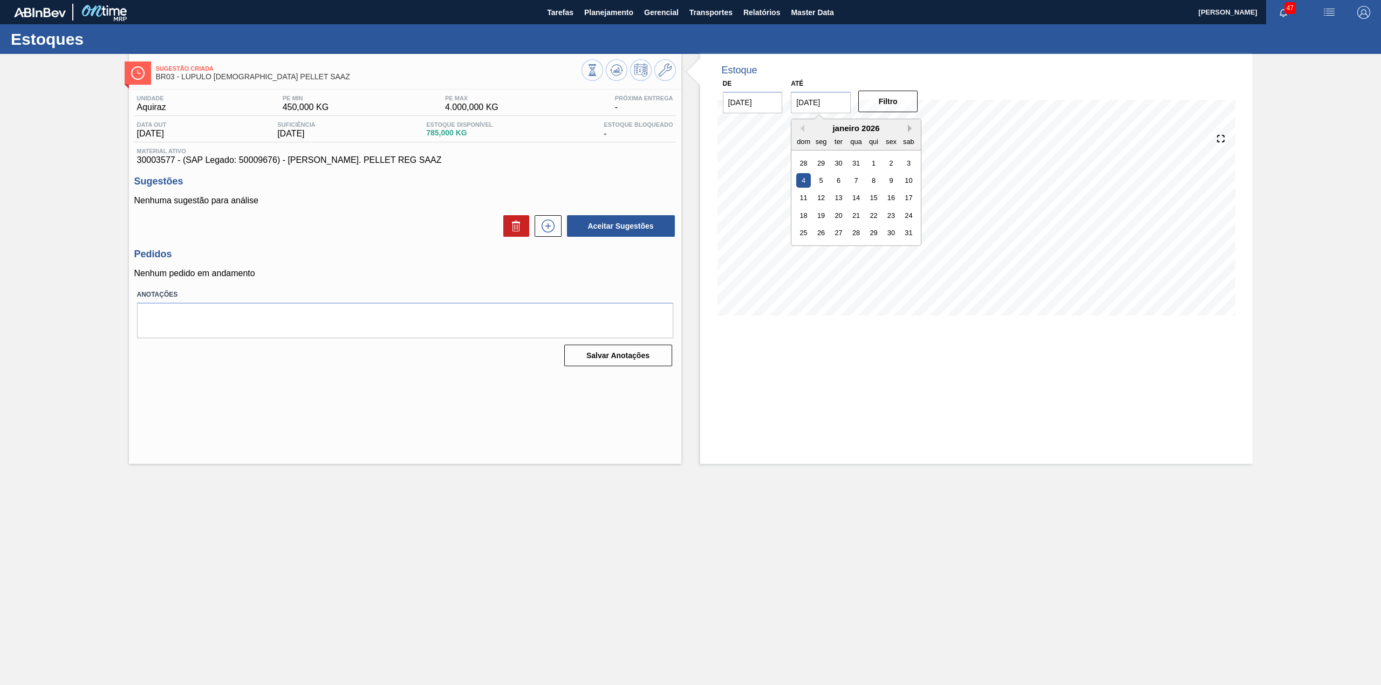
click at [911, 127] on button "Next Month" at bounding box center [912, 129] width 8 height 8
click at [913, 210] on div "28" at bounding box center [909, 215] width 15 height 15
type input "[DATE]"
click at [888, 110] on button "Filtro" at bounding box center [888, 102] width 60 height 22
click at [598, 76] on icon at bounding box center [593, 70] width 12 height 12
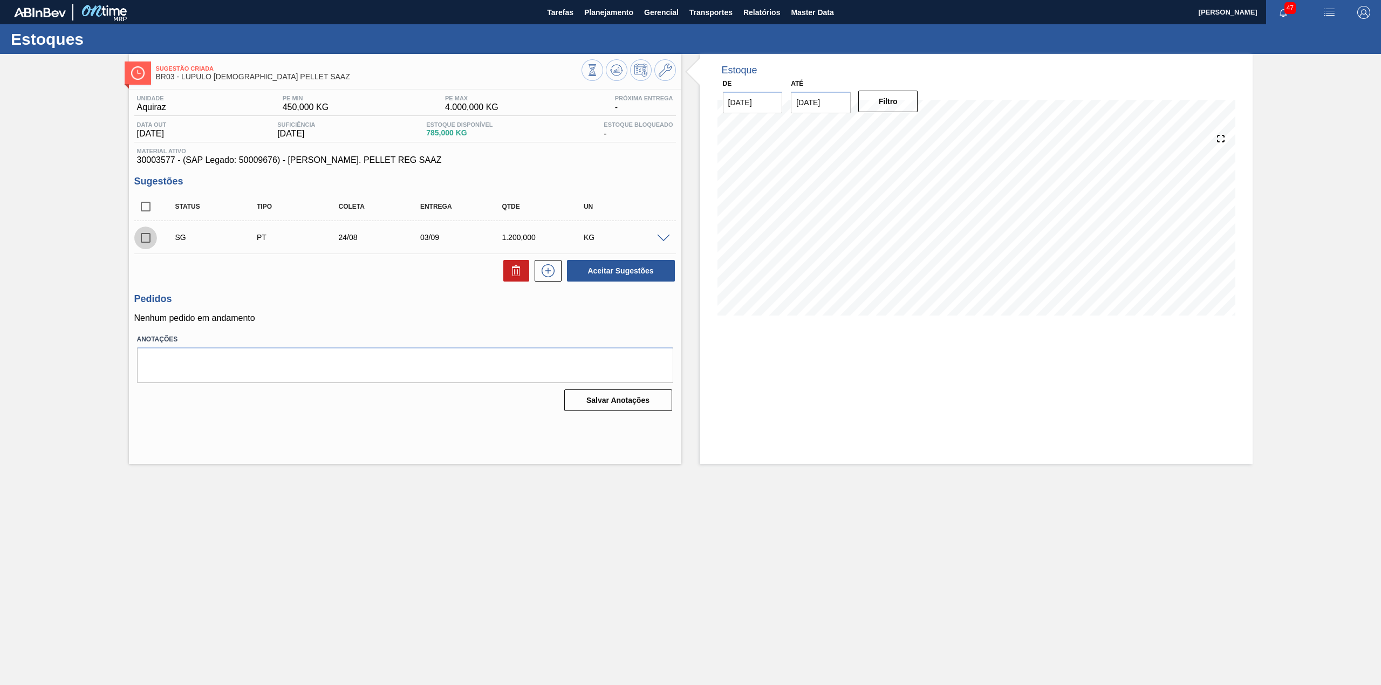
click at [147, 236] on input "checkbox" at bounding box center [145, 238] width 23 height 23
checkbox input "true"
click at [521, 271] on icon at bounding box center [516, 270] width 13 height 13
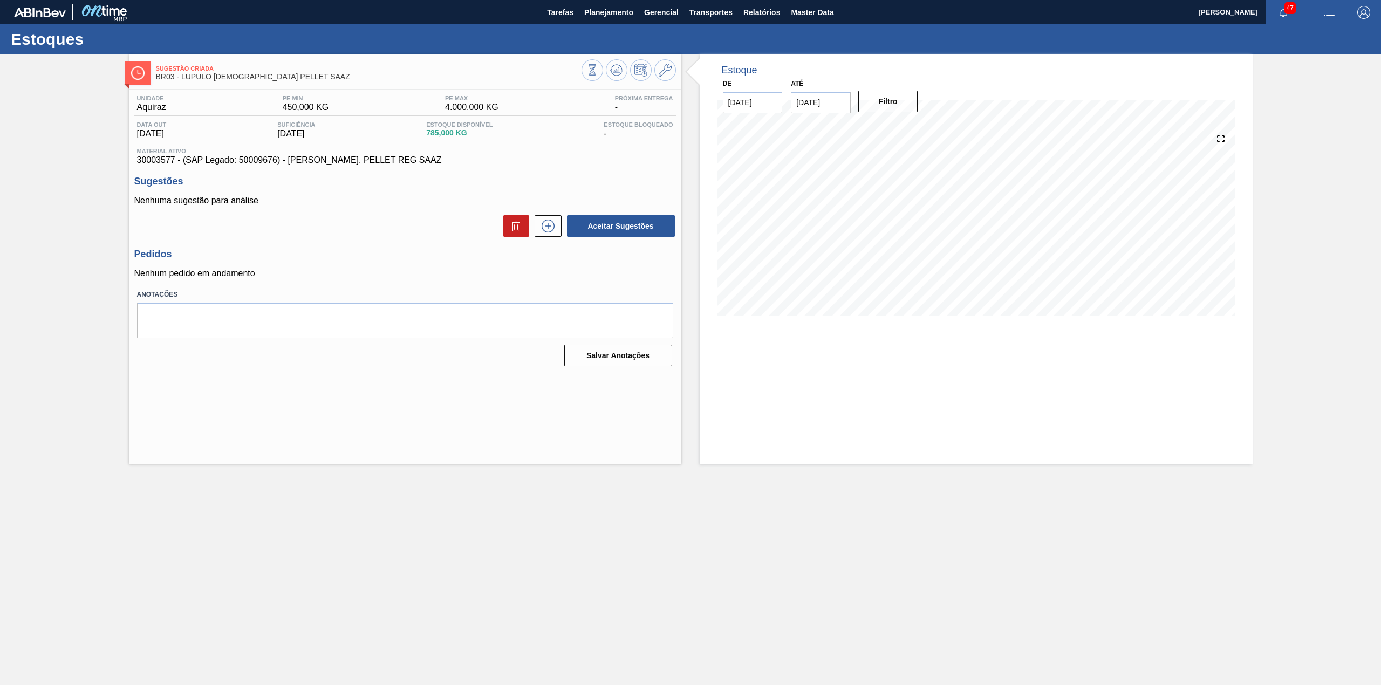
click at [963, 399] on div "Estoque De 21/08/2025 Até 28/02/2026 Filtro 12/09 Projeção de Estoque 934.604 N…" at bounding box center [976, 259] width 553 height 410
click at [272, 475] on main "Tarefas Planejamento Gerencial Transportes Relatórios Master Data GUSTAVO HENRI…" at bounding box center [690, 342] width 1381 height 685
click at [598, 68] on icon at bounding box center [593, 70] width 12 height 12
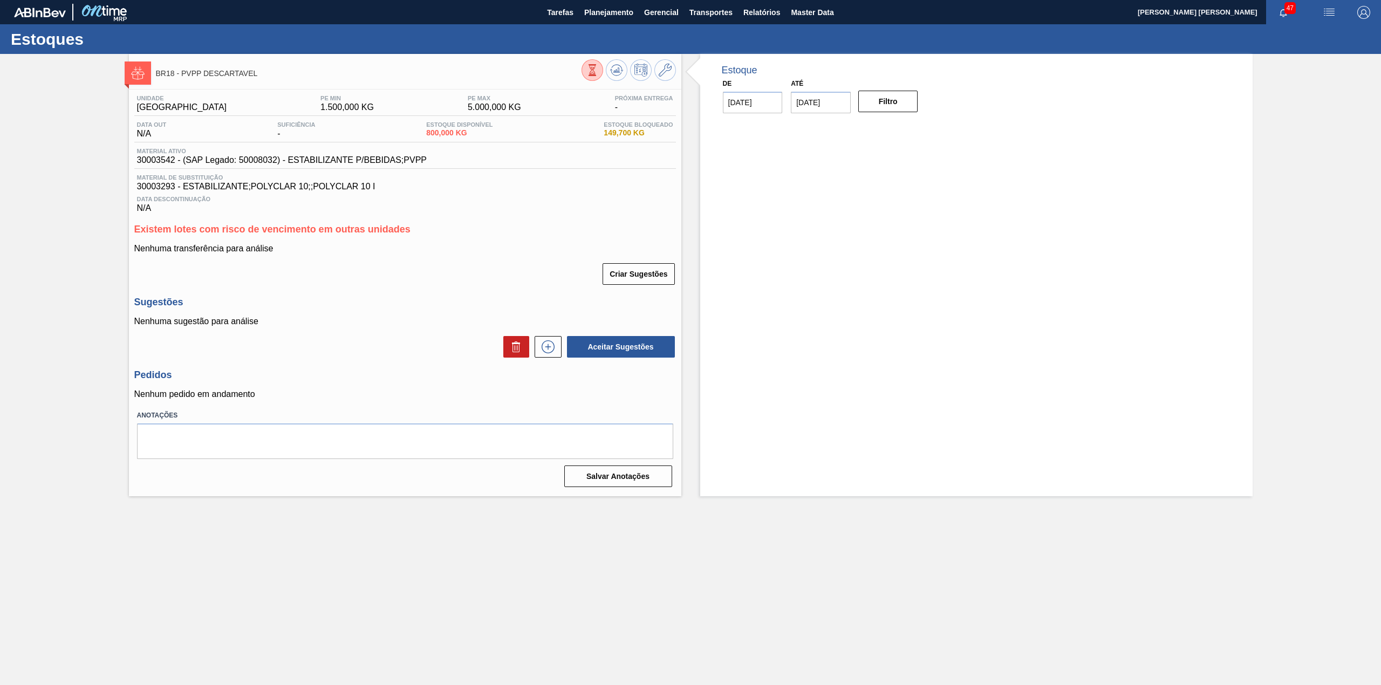
click at [589, 67] on icon at bounding box center [593, 70] width 12 height 12
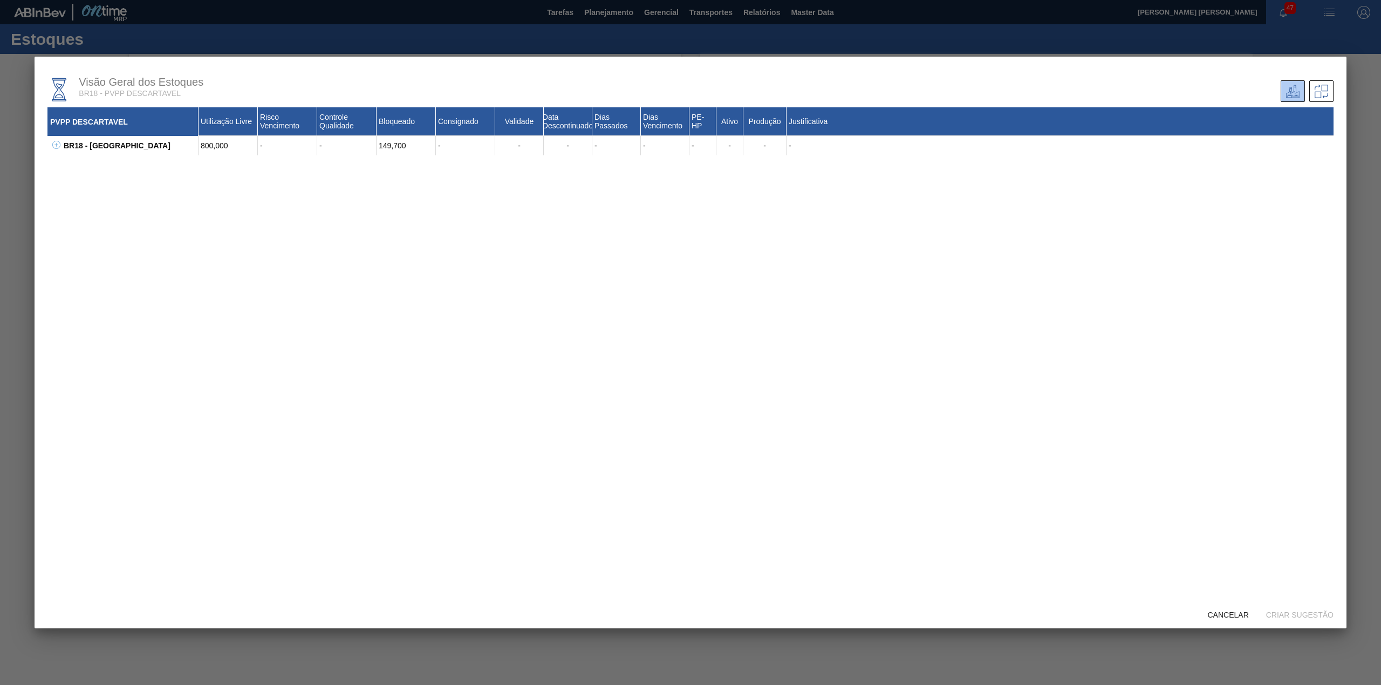
click at [52, 145] on icon at bounding box center [56, 145] width 8 height 8
click at [64, 190] on button at bounding box center [68, 191] width 11 height 11
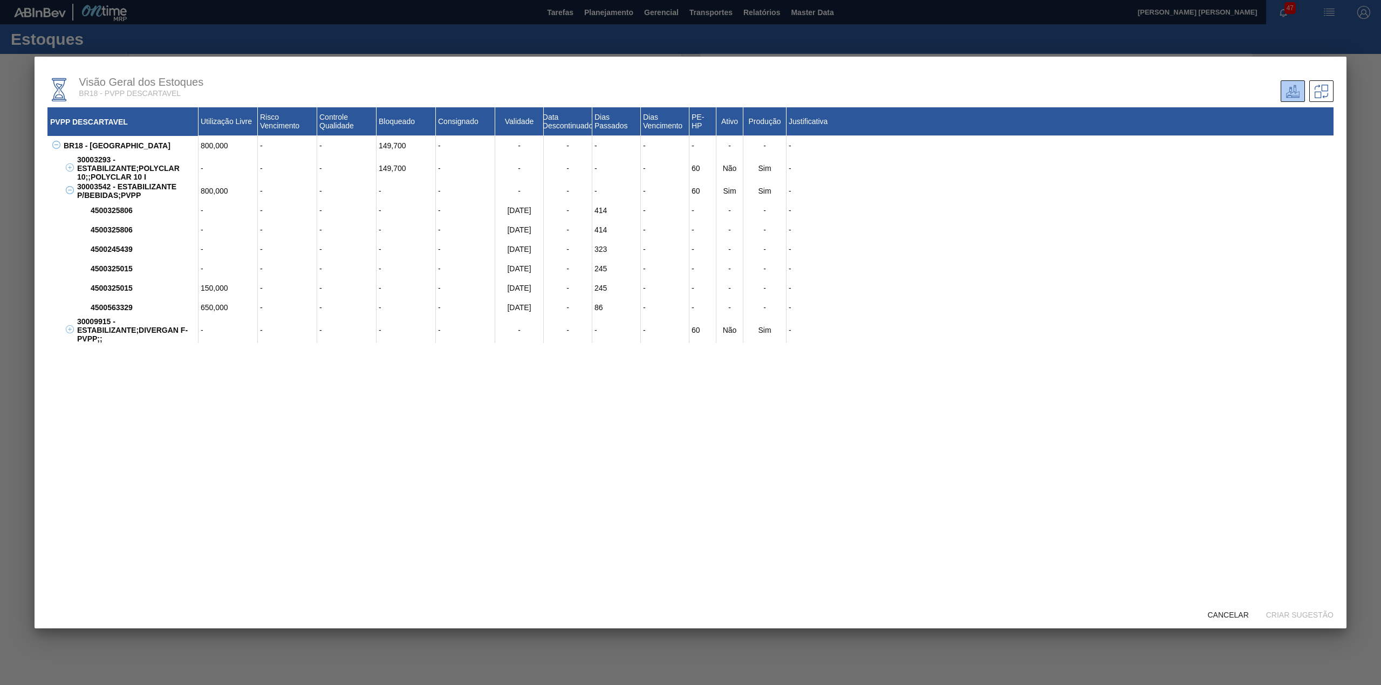
click at [65, 192] on button at bounding box center [68, 191] width 11 height 11
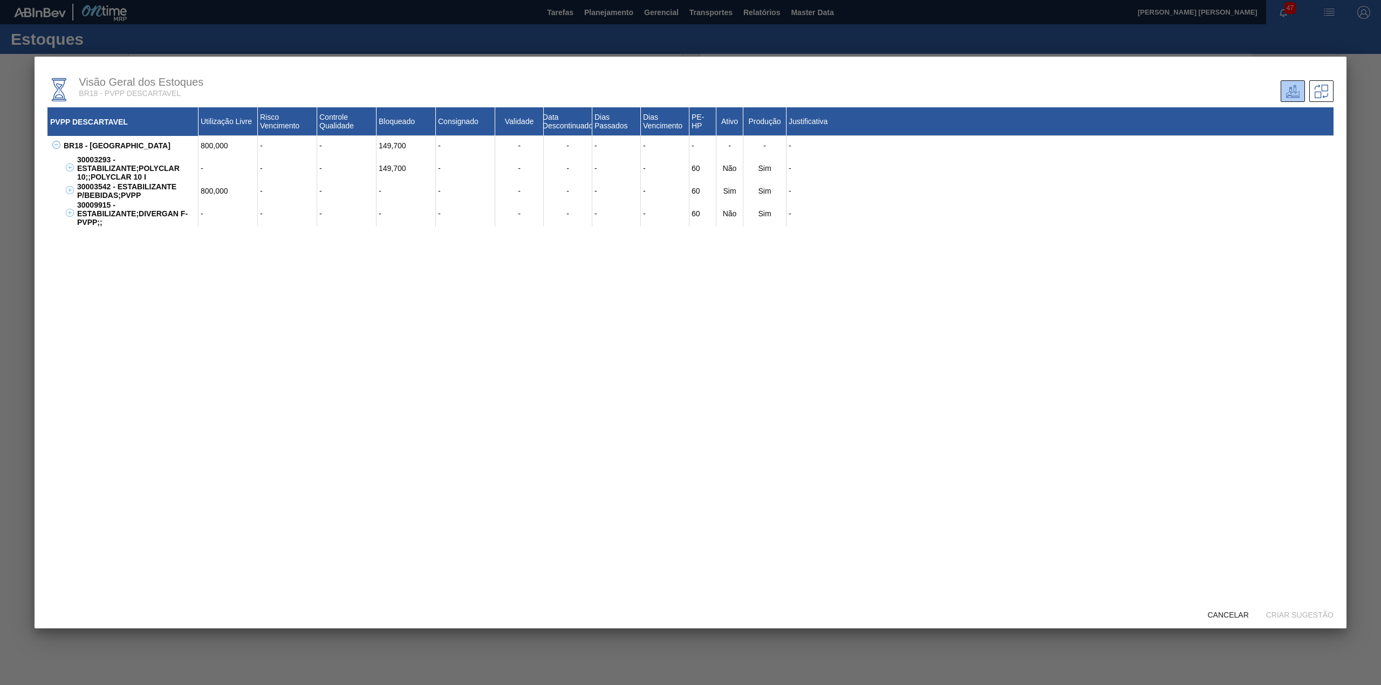
click at [65, 192] on button at bounding box center [68, 191] width 11 height 11
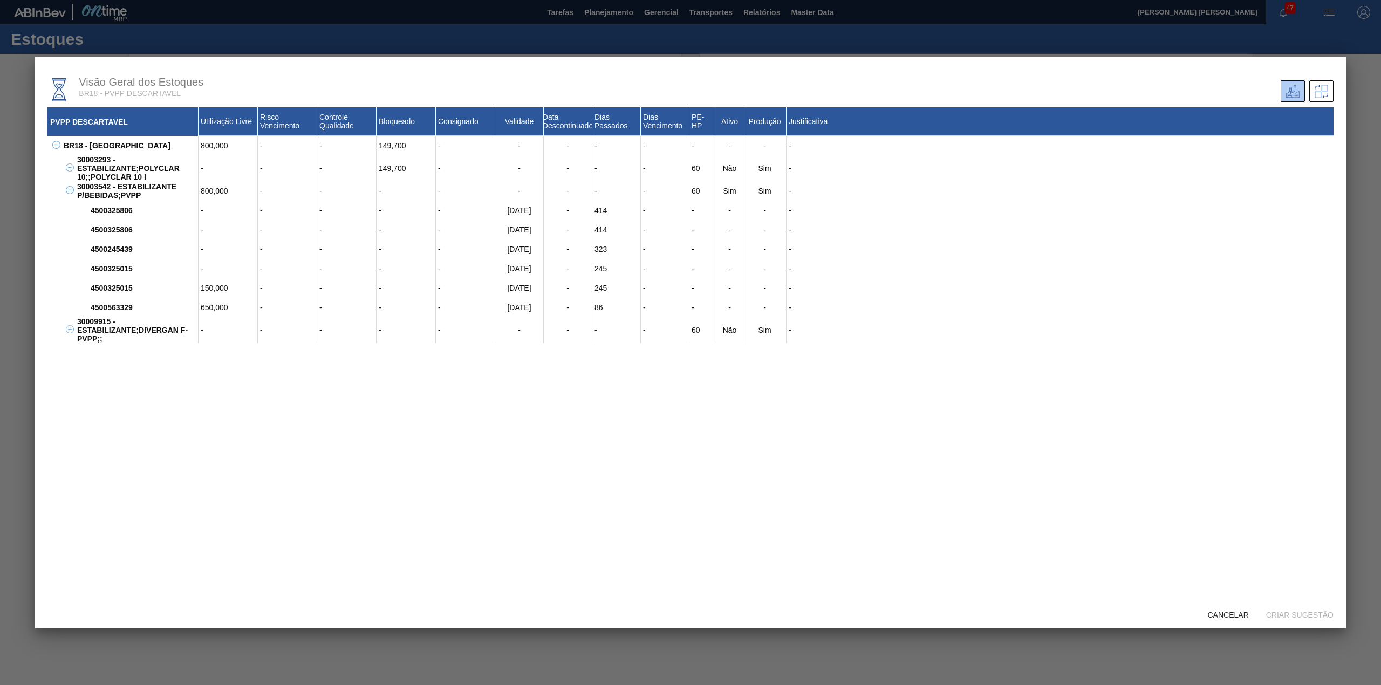
click at [69, 172] on icon at bounding box center [70, 167] width 8 height 8
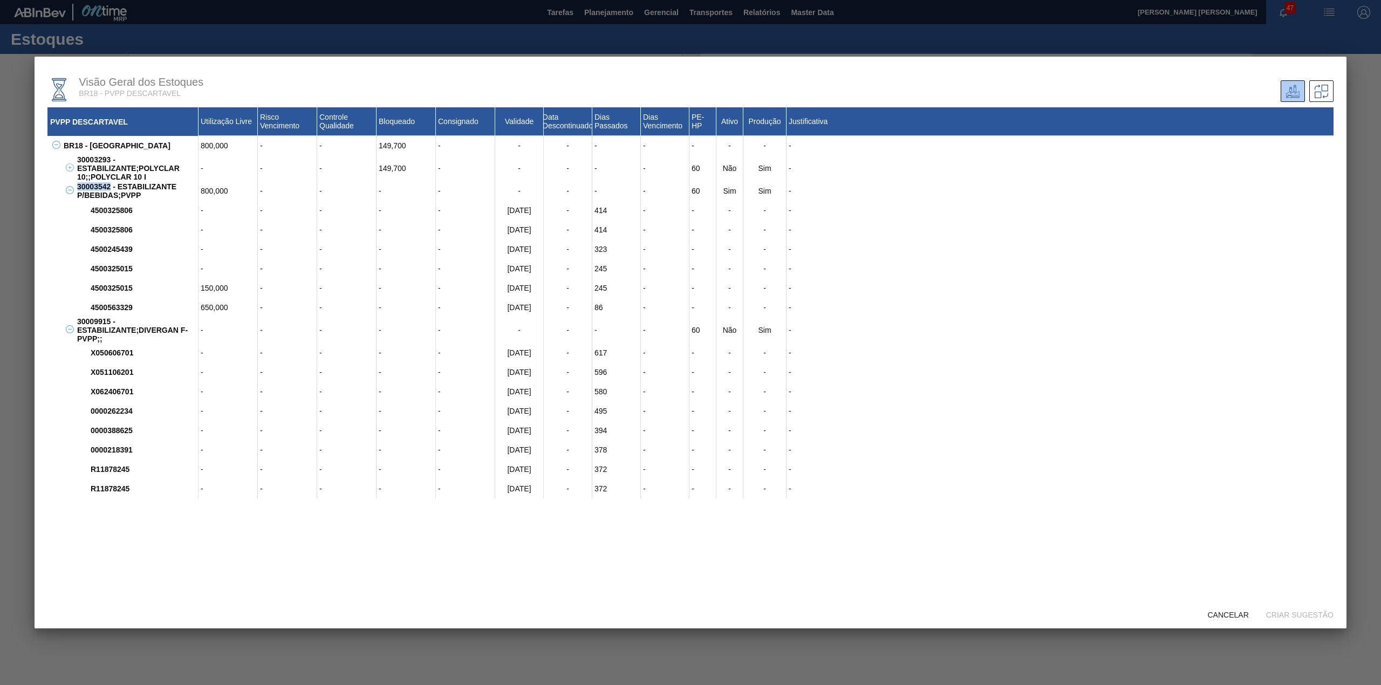
drag, startPoint x: 111, startPoint y: 190, endPoint x: 79, endPoint y: 190, distance: 32.4
click at [79, 190] on div "30003542 - ESTABILIZANTE P/BEBIDAS;PVPP" at bounding box center [136, 190] width 124 height 19
copy div "30003542"
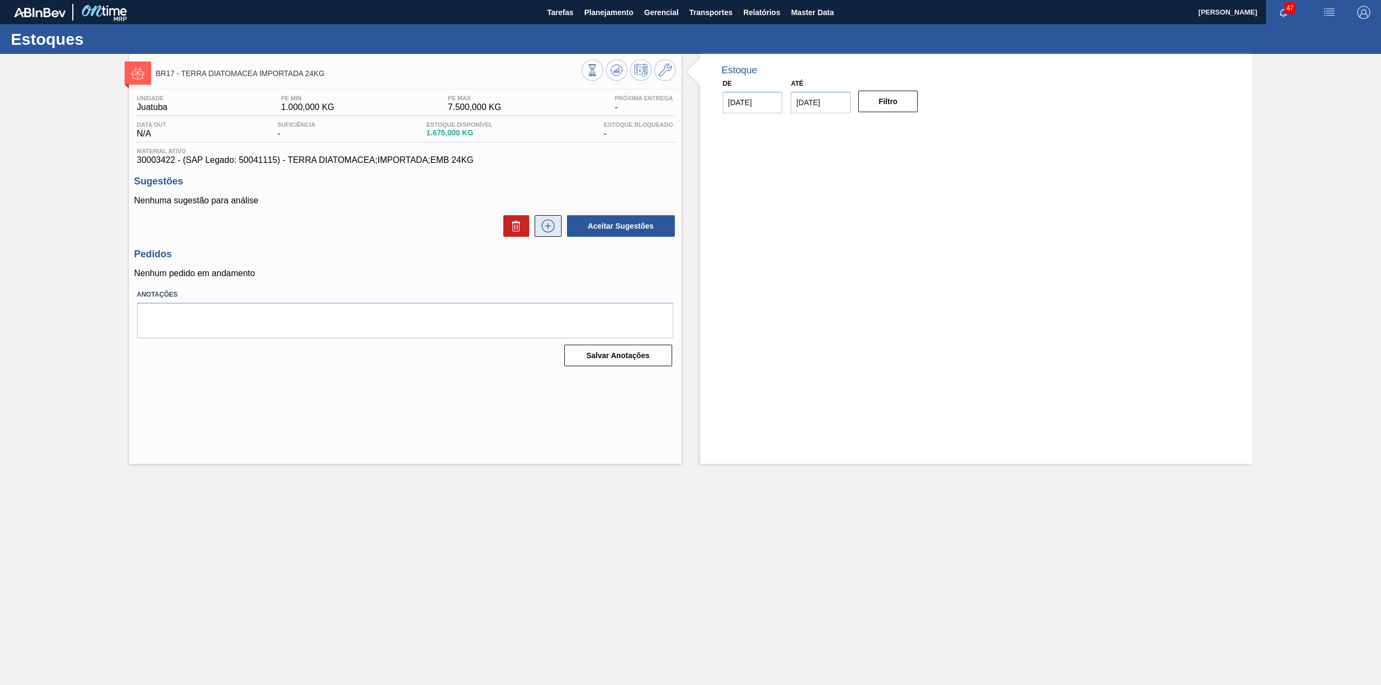
click at [544, 226] on icon at bounding box center [548, 226] width 17 height 13
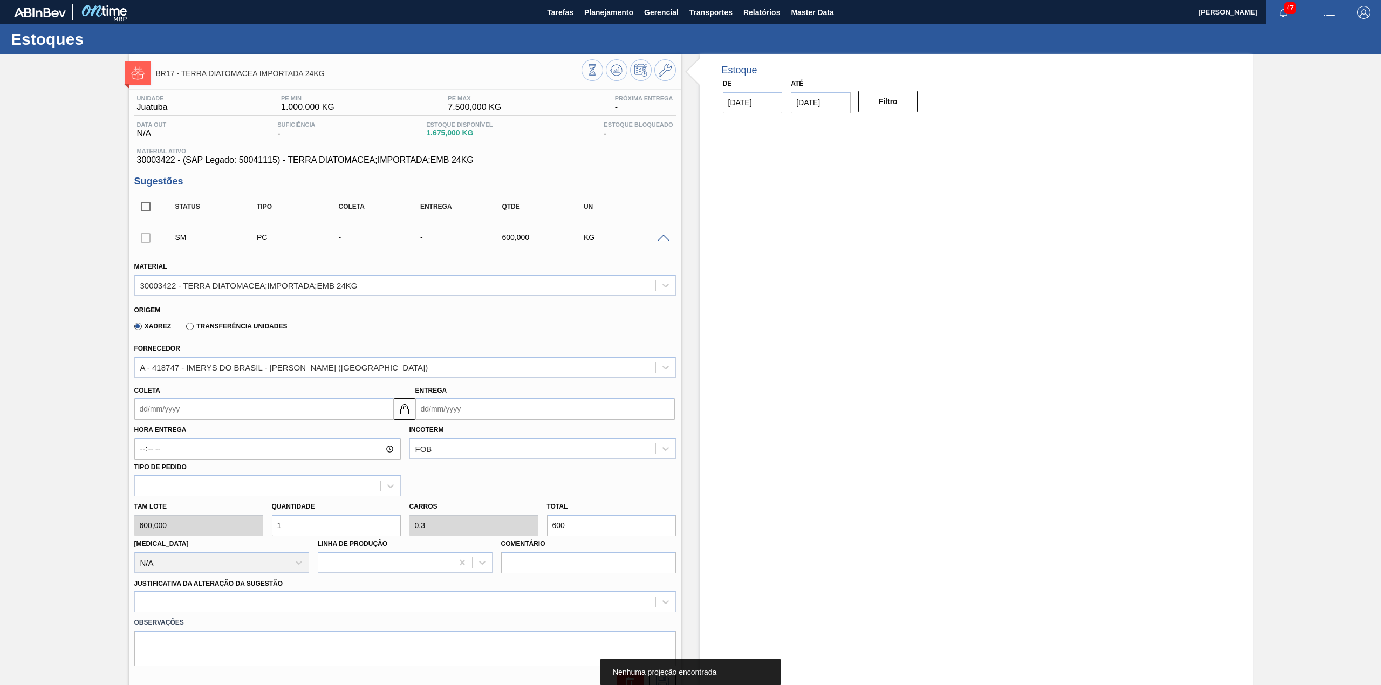
click at [196, 417] on input "Coleta" at bounding box center [264, 409] width 260 height 22
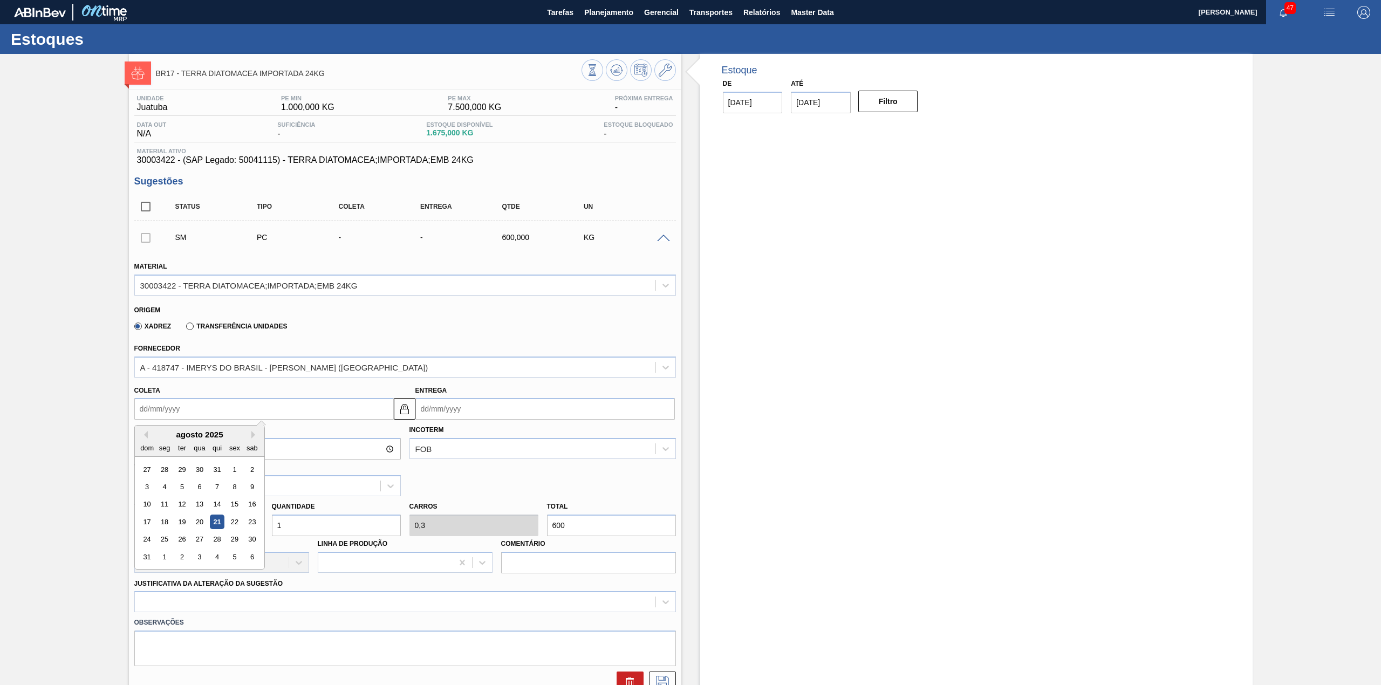
click at [164, 429] on div "agosto 2025 dom seg ter qua qui sex sab" at bounding box center [199, 441] width 129 height 31
click at [329, 394] on div "Coleta Previous Month Next Month [DATE] dom seg ter qua qui sex sab 27 28 29 30…" at bounding box center [264, 401] width 260 height 37
click at [274, 412] on input "Coleta" at bounding box center [264, 409] width 260 height 22
click at [162, 540] on div "25" at bounding box center [164, 540] width 15 height 15
type input "[DATE]"
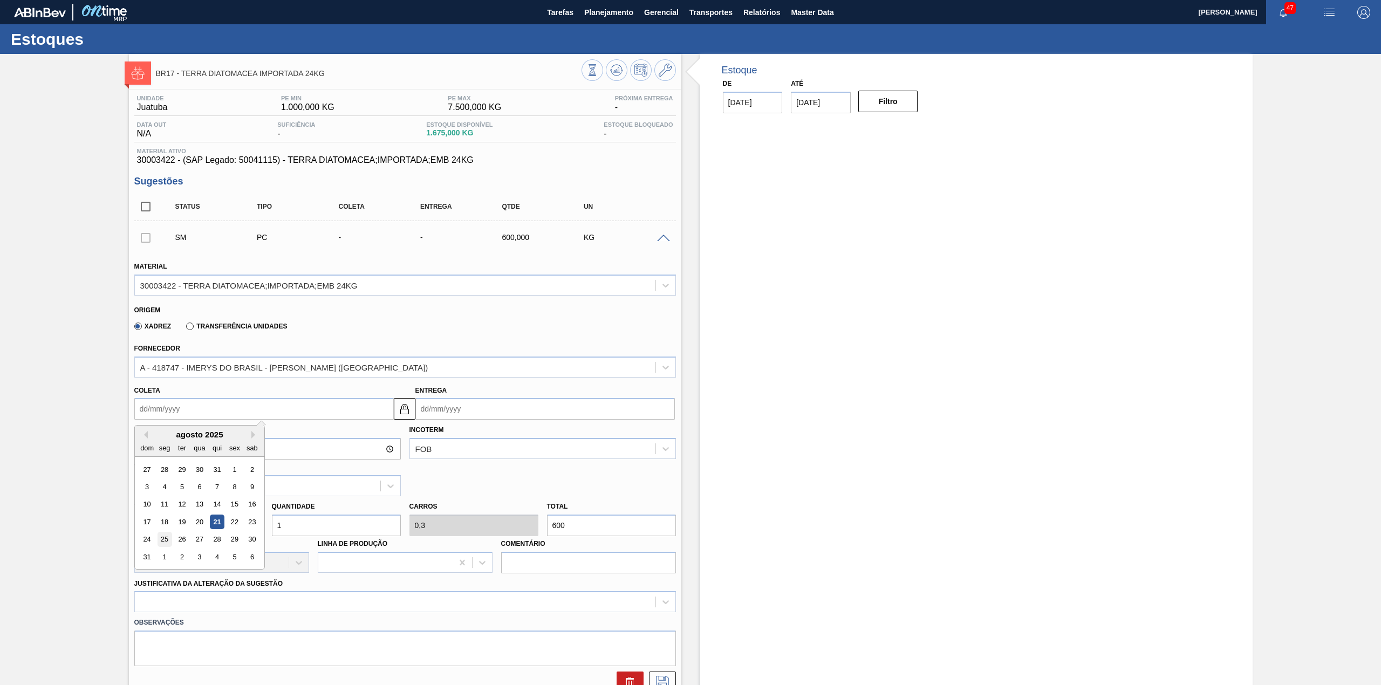
type input "[DATE]"
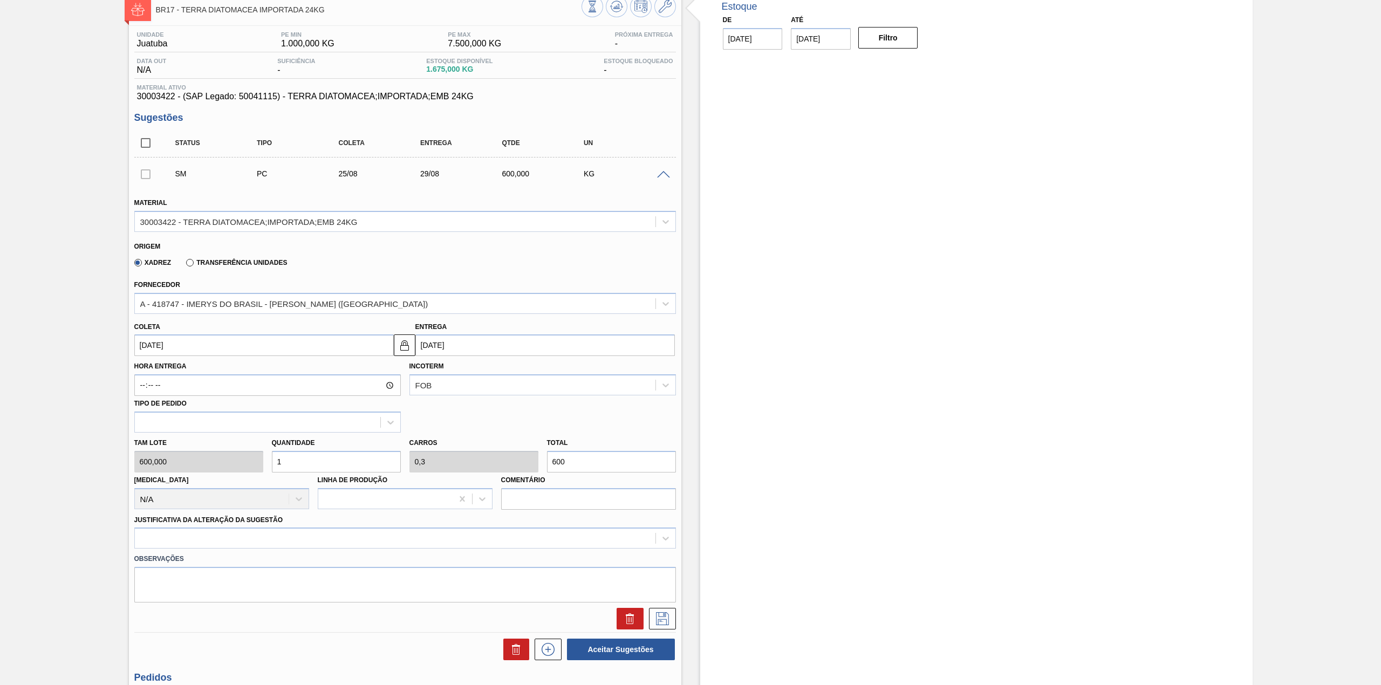
scroll to position [144, 0]
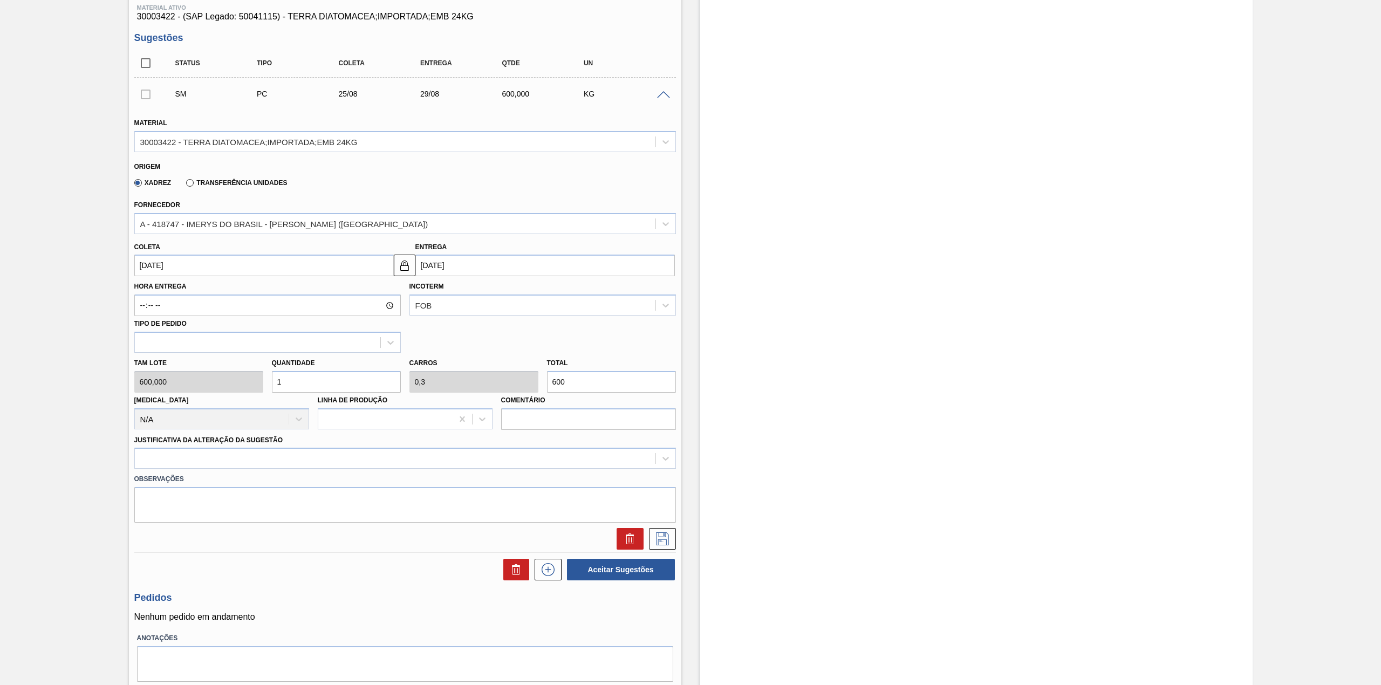
click at [286, 369] on div "Quantidade 1" at bounding box center [336, 374] width 129 height 37
click at [288, 373] on input "1" at bounding box center [336, 382] width 129 height 22
type input "0"
type input "2"
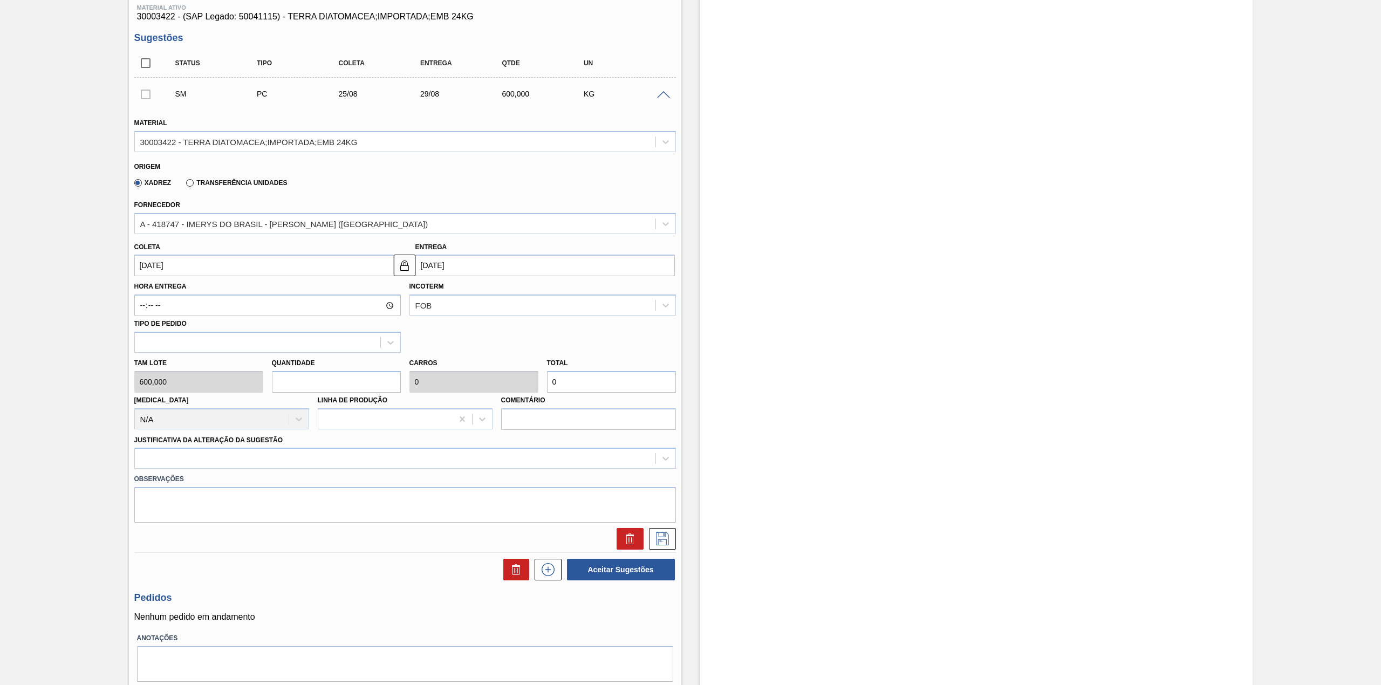
type input "0,6"
type input "1.200"
type input "2"
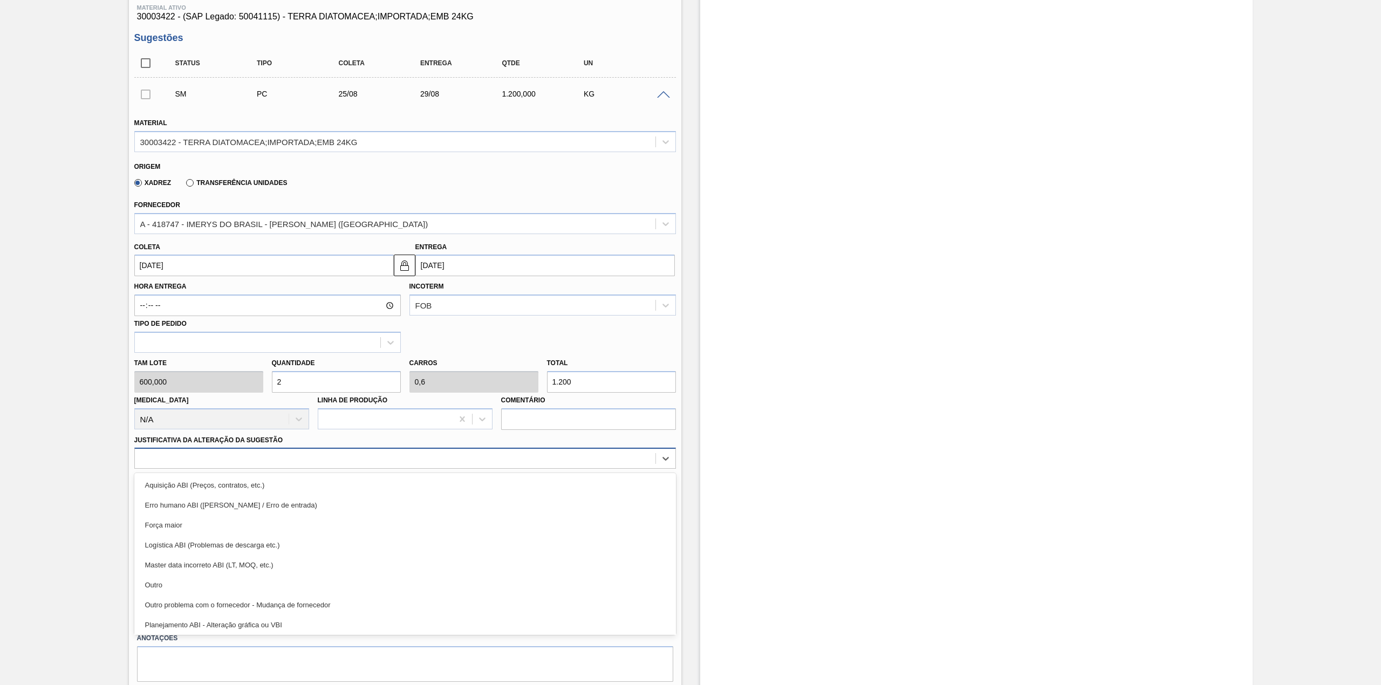
click at [257, 458] on div at bounding box center [395, 459] width 521 height 16
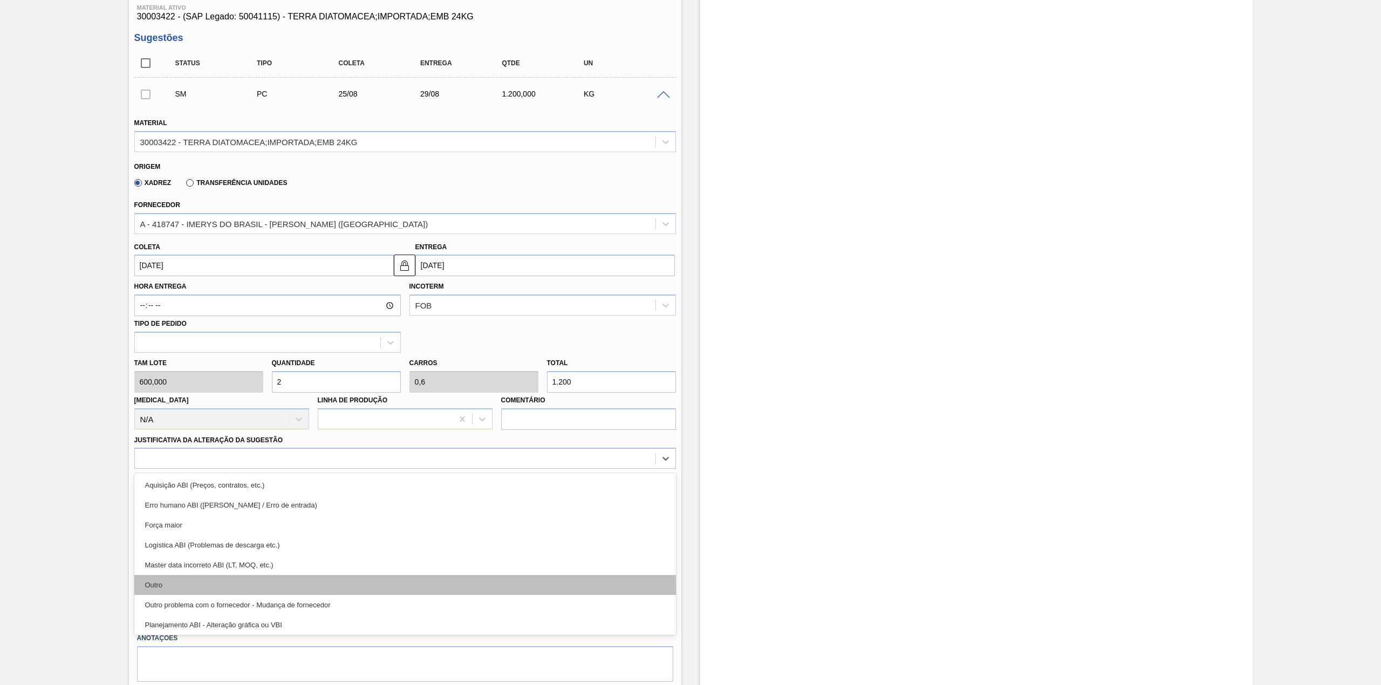
click at [203, 577] on div "Outro" at bounding box center [405, 585] width 542 height 20
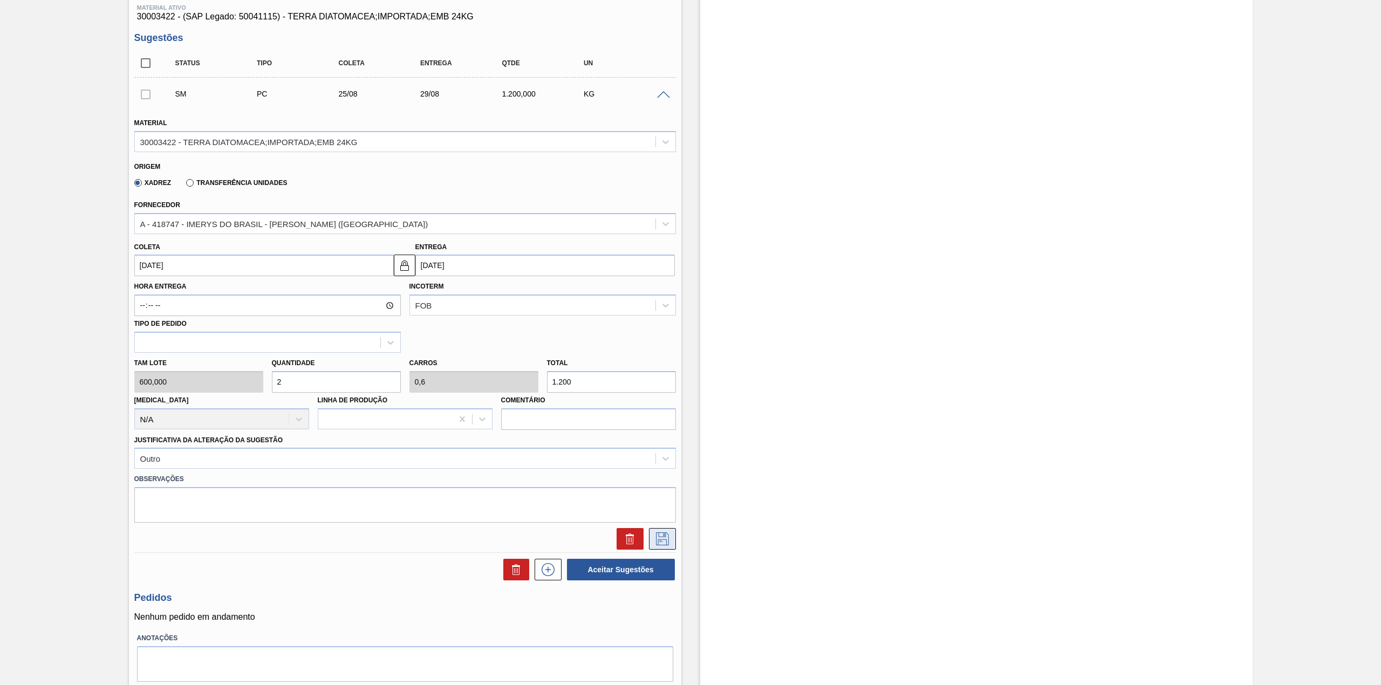
click at [662, 534] on icon at bounding box center [662, 539] width 17 height 13
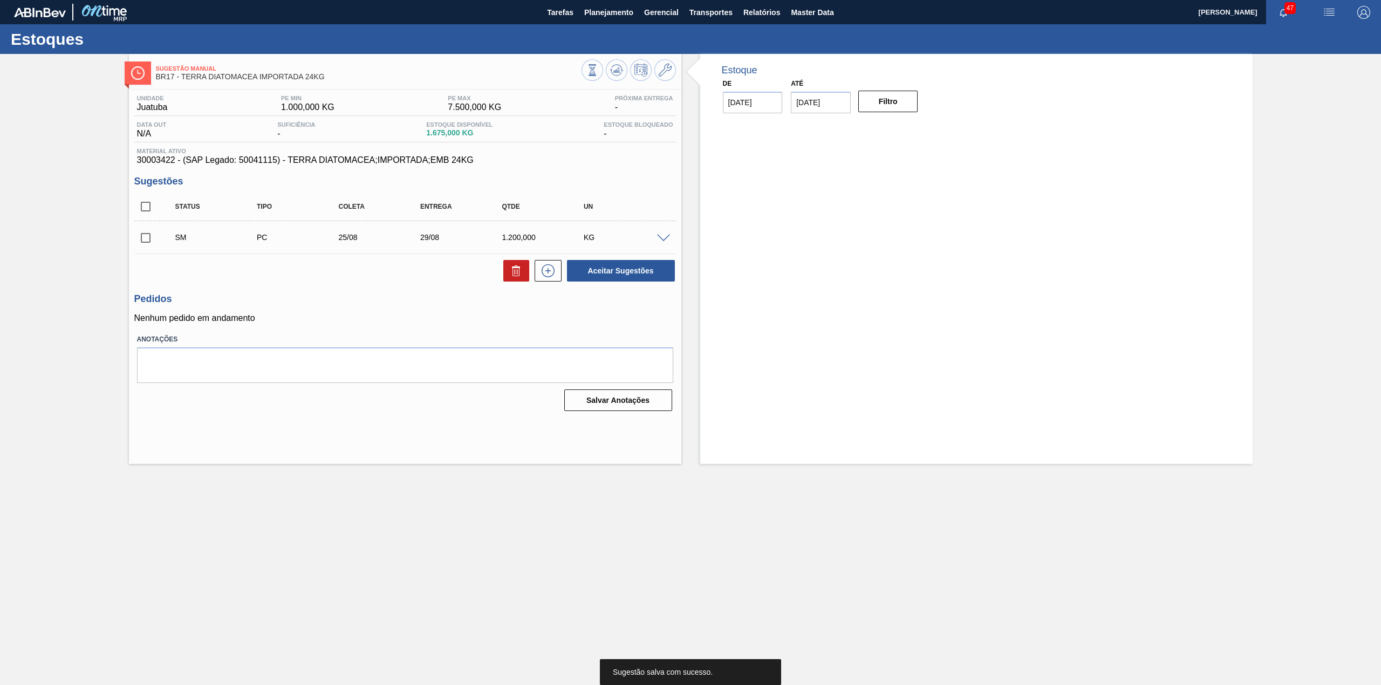
scroll to position [0, 0]
click at [146, 242] on input "checkbox" at bounding box center [145, 238] width 23 height 23
click at [637, 269] on button "Aceitar Sugestões" at bounding box center [621, 271] width 108 height 22
checkbox input "false"
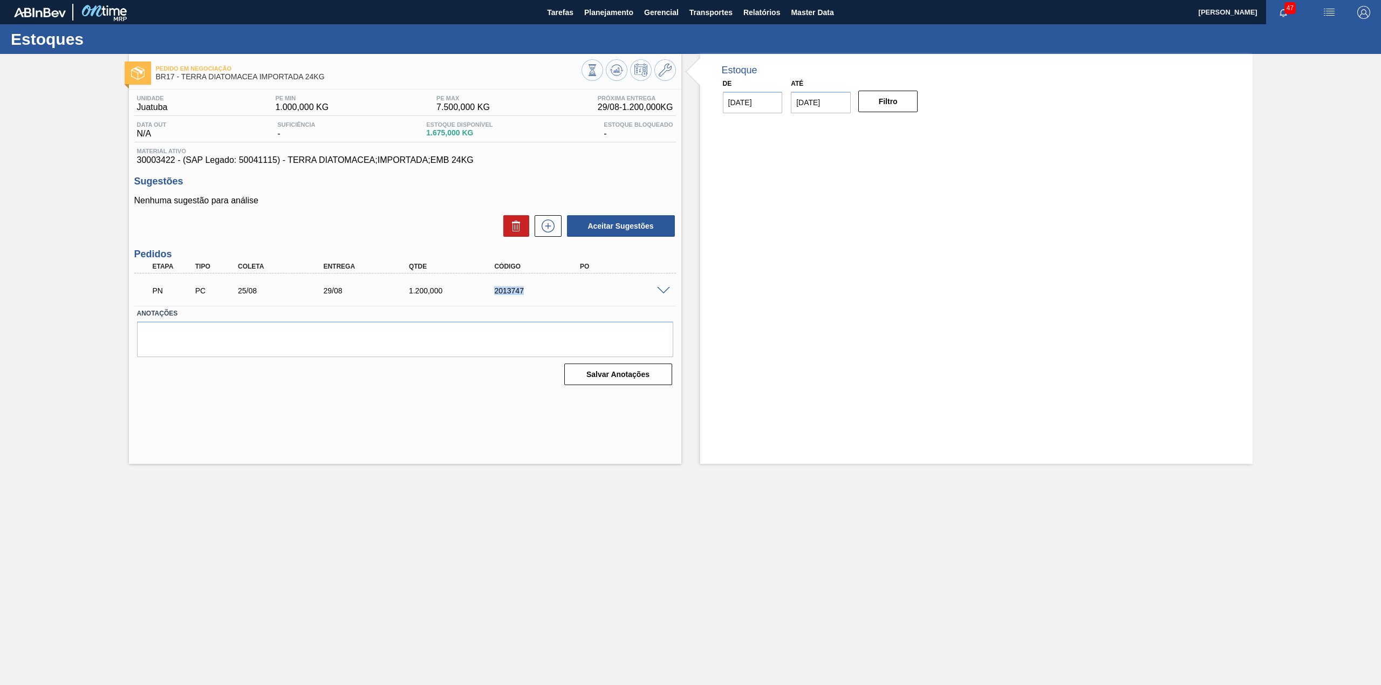
drag, startPoint x: 529, startPoint y: 295, endPoint x: 489, endPoint y: 297, distance: 40.5
click at [489, 297] on div "PN PC 25/08 29/08 1.200,000 2013747" at bounding box center [402, 290] width 513 height 22
